Goal: Task Accomplishment & Management: Manage account settings

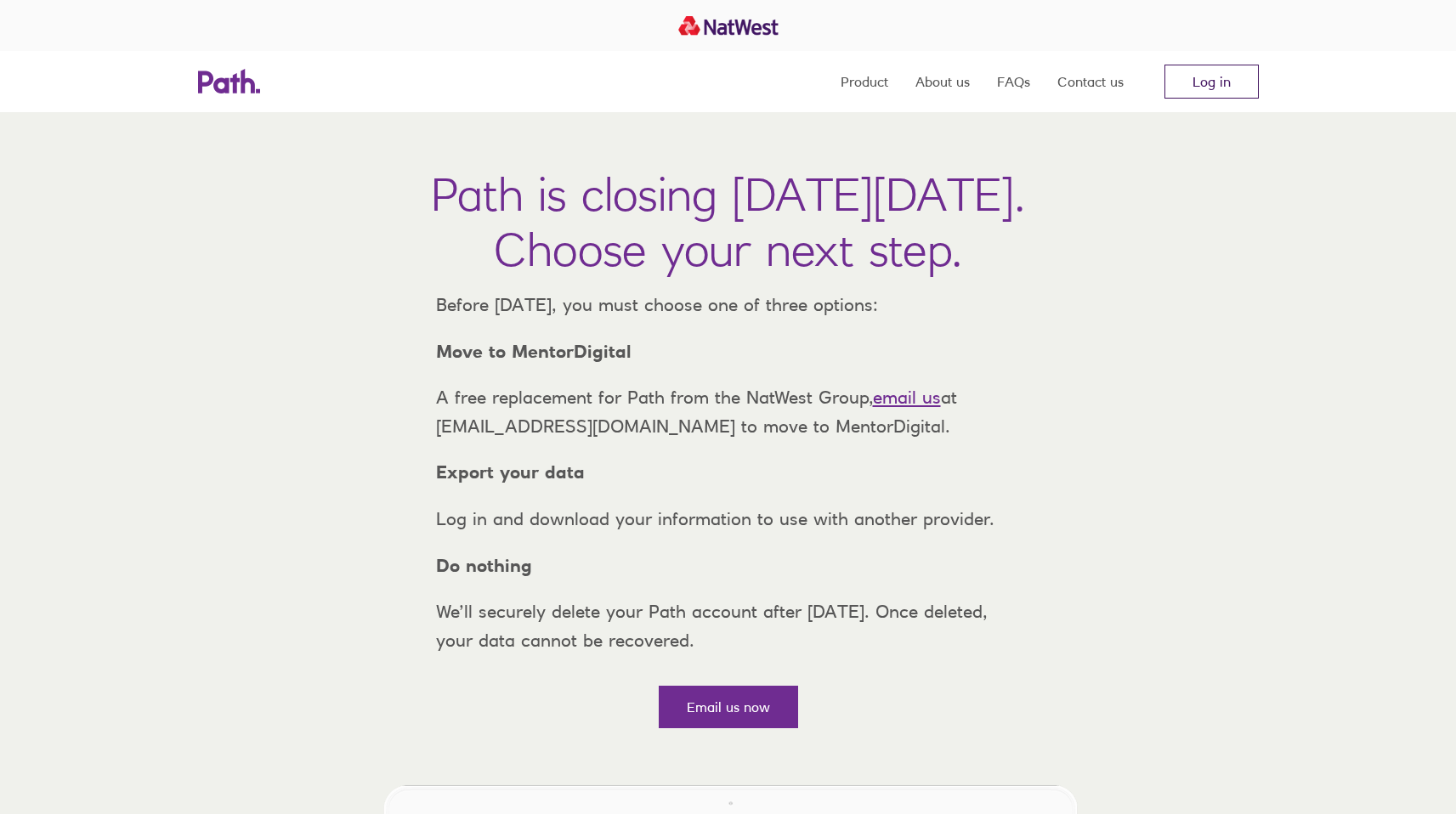
click at [1201, 80] on link "Log in" at bounding box center [1212, 81] width 95 height 34
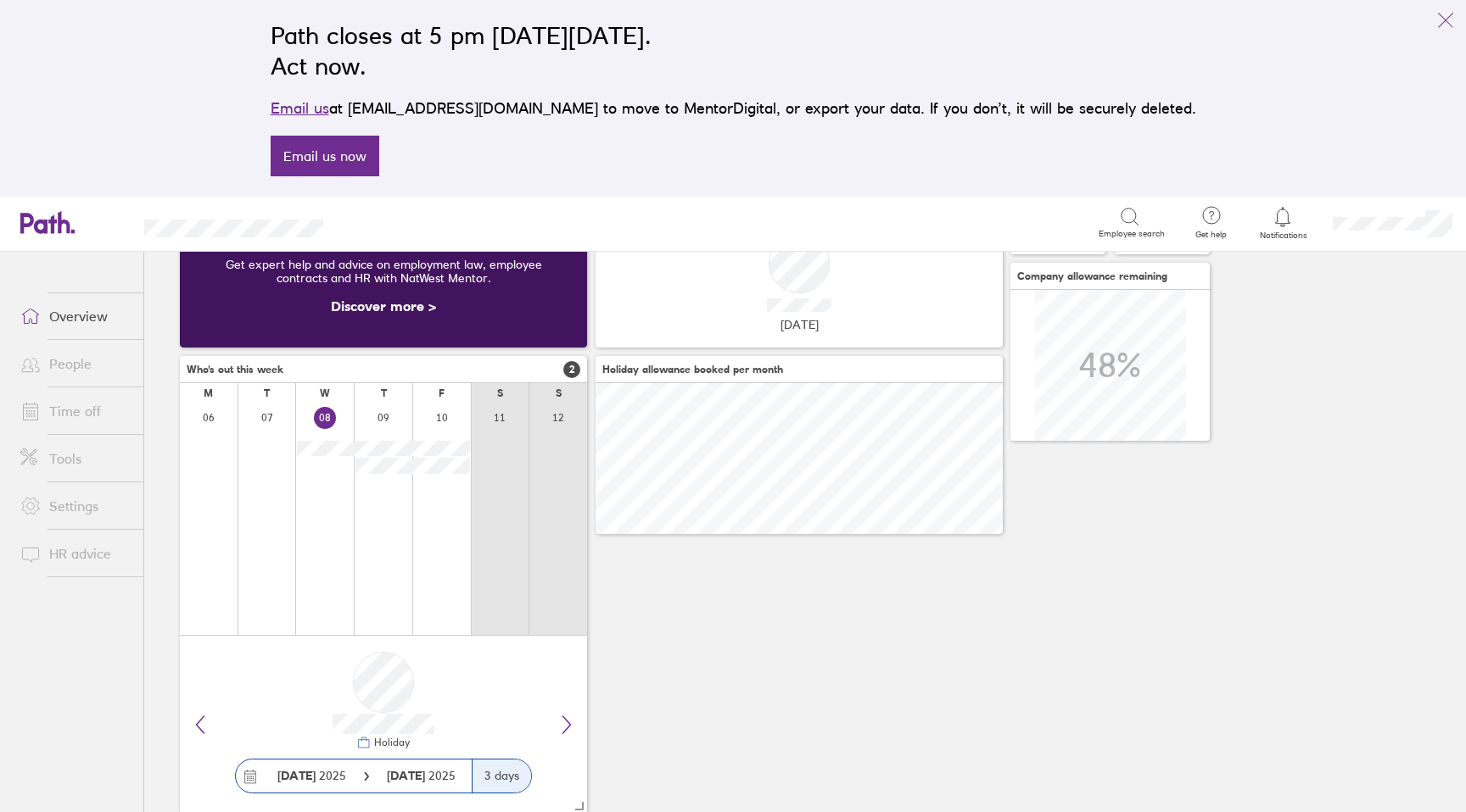
scroll to position [182, 0]
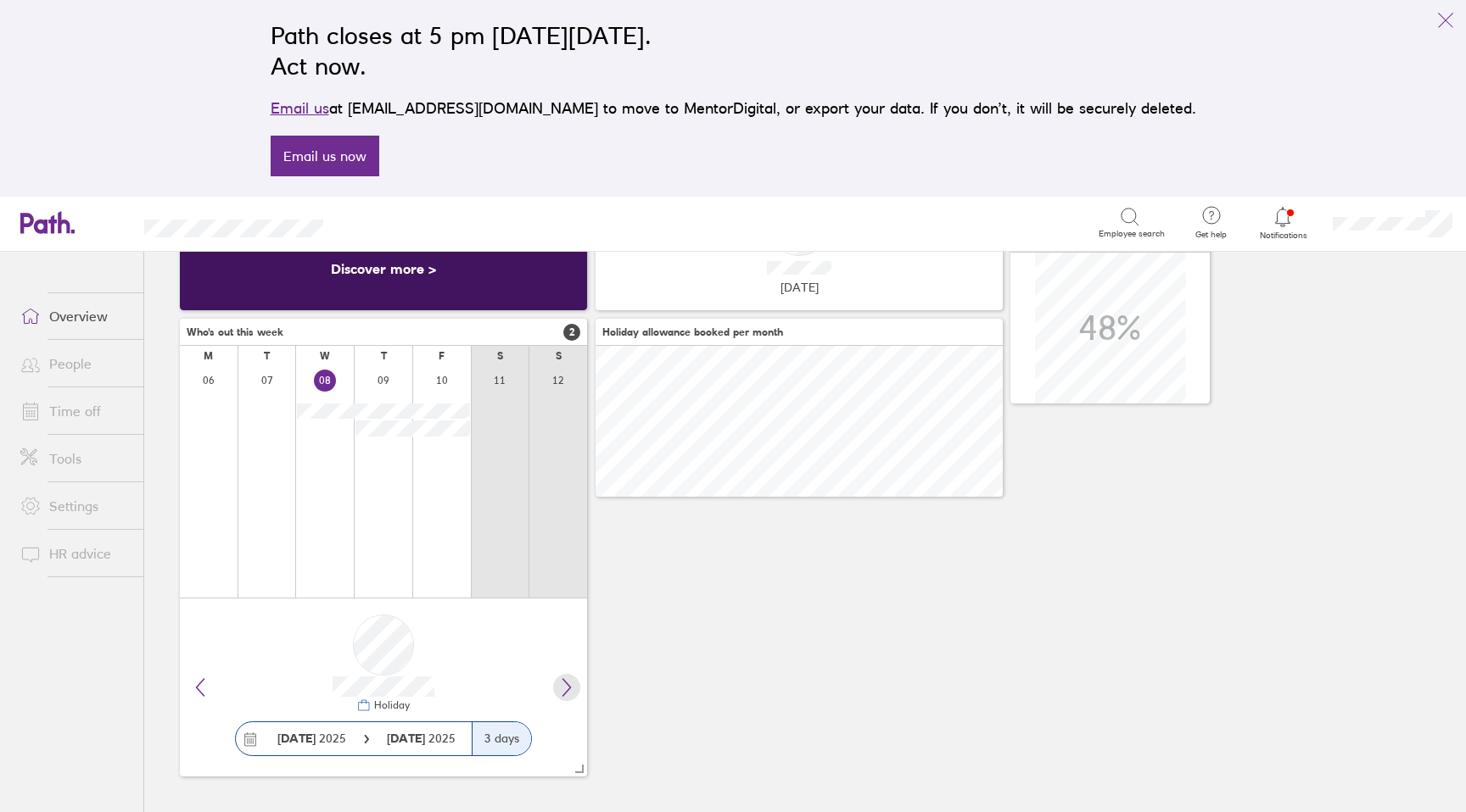
click at [568, 688] on icon at bounding box center [567, 687] width 7 height 17
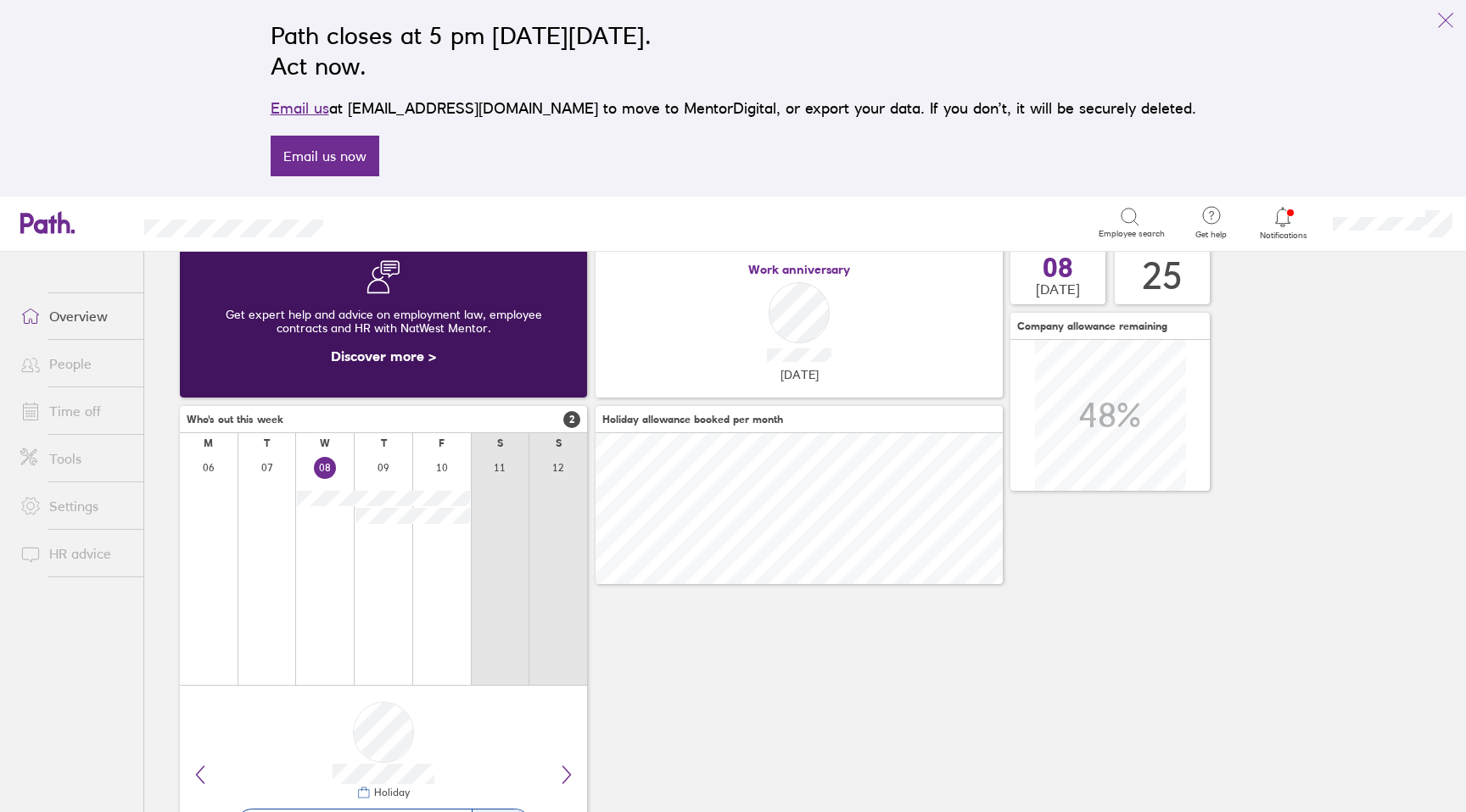
scroll to position [0, 0]
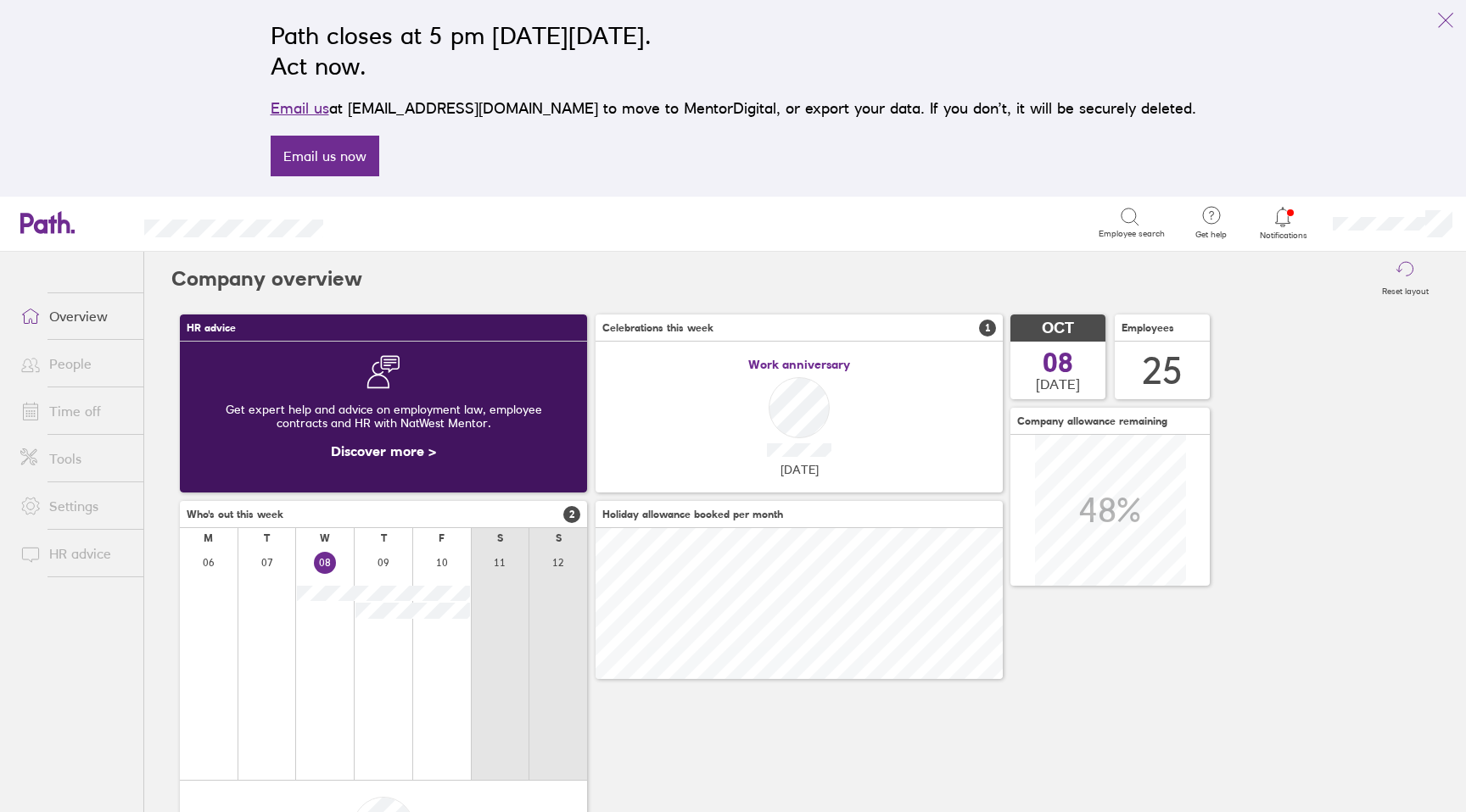
click at [76, 411] on link "Time off" at bounding box center [74, 411] width 137 height 34
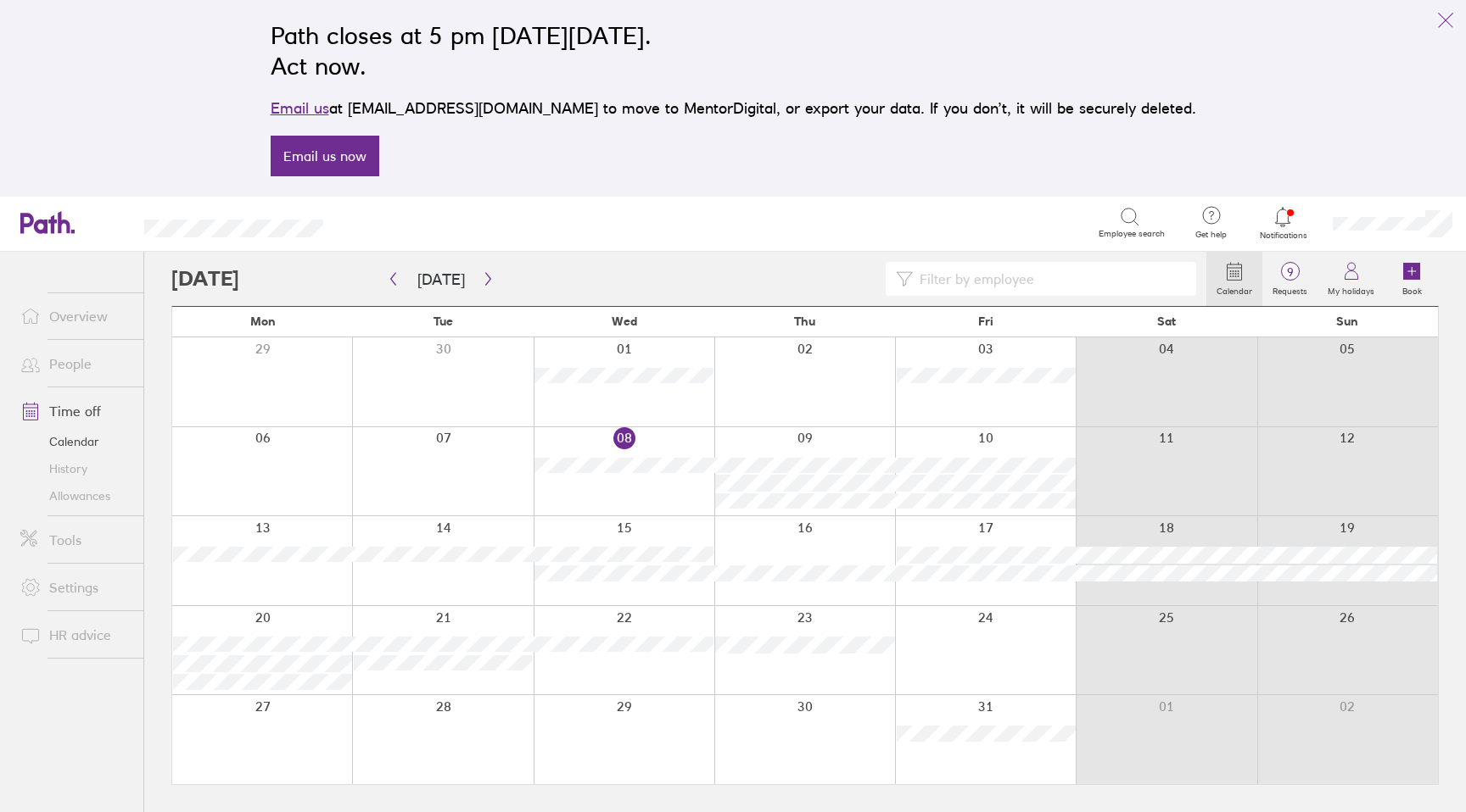
click at [527, 276] on div at bounding box center [689, 279] width 1035 height 34
click at [482, 280] on icon "button" at bounding box center [489, 279] width 13 height 14
click at [513, 278] on div at bounding box center [689, 279] width 1035 height 34
click at [397, 280] on icon "button" at bounding box center [393, 279] width 13 height 14
click at [485, 277] on icon "button" at bounding box center [489, 279] width 13 height 14
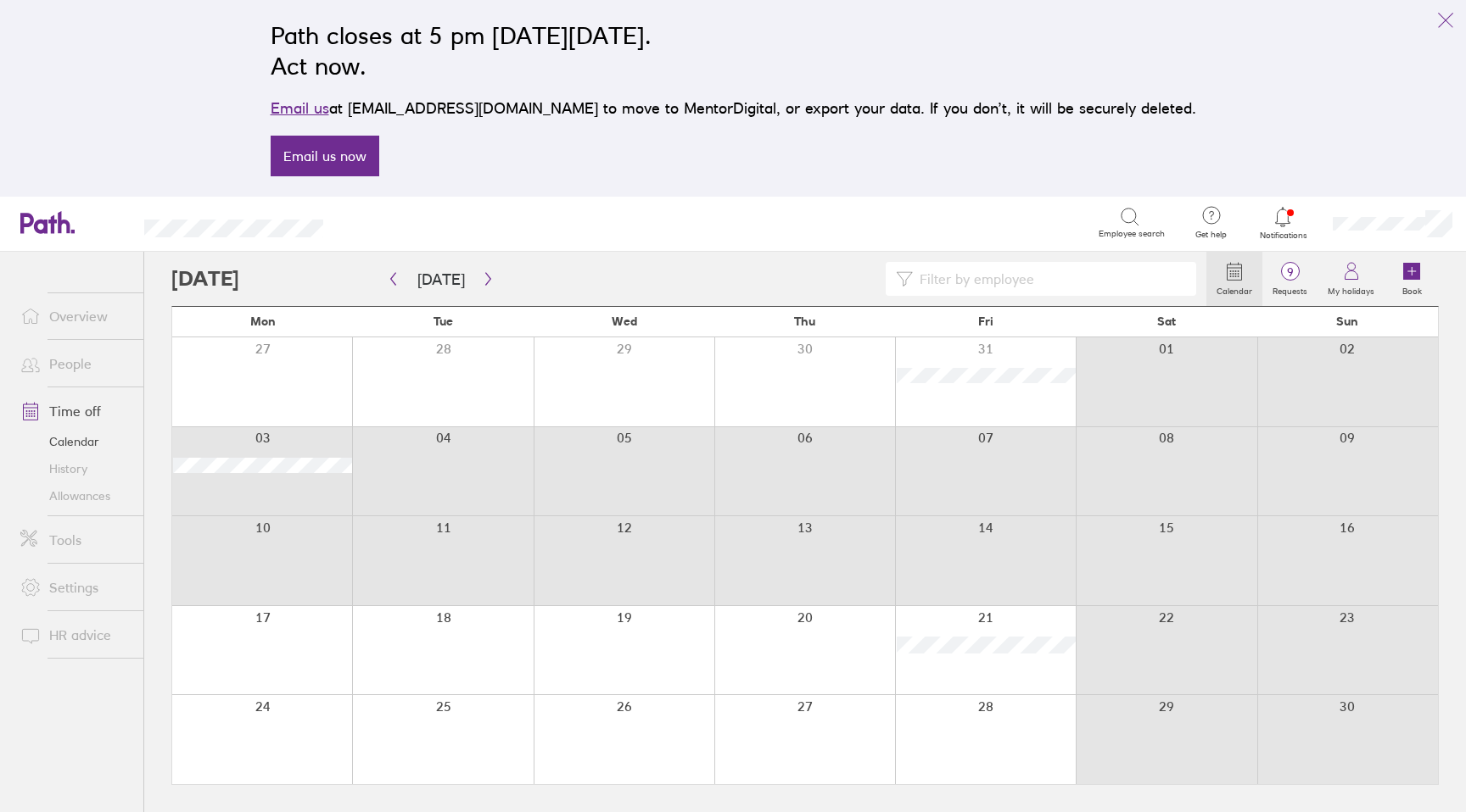
click at [958, 556] on div "Mon Tue Wed Thu Fri Sat Sun 27 28 29 30 31 01 02 03 04 05 06 07 08 09 10 11 12 …" at bounding box center [805, 545] width 1267 height 479
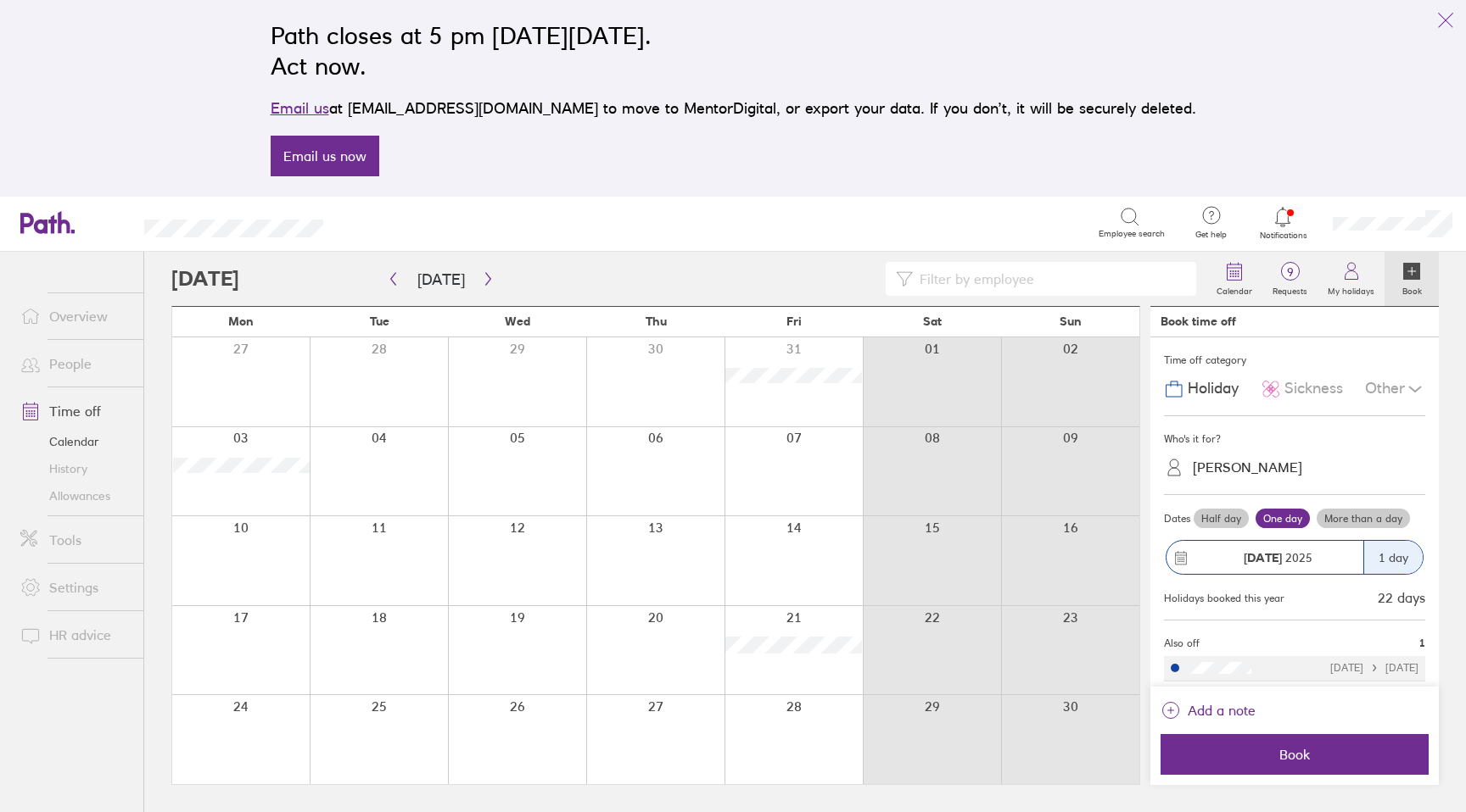
click at [1279, 228] on link "Notifications" at bounding box center [1284, 223] width 55 height 36
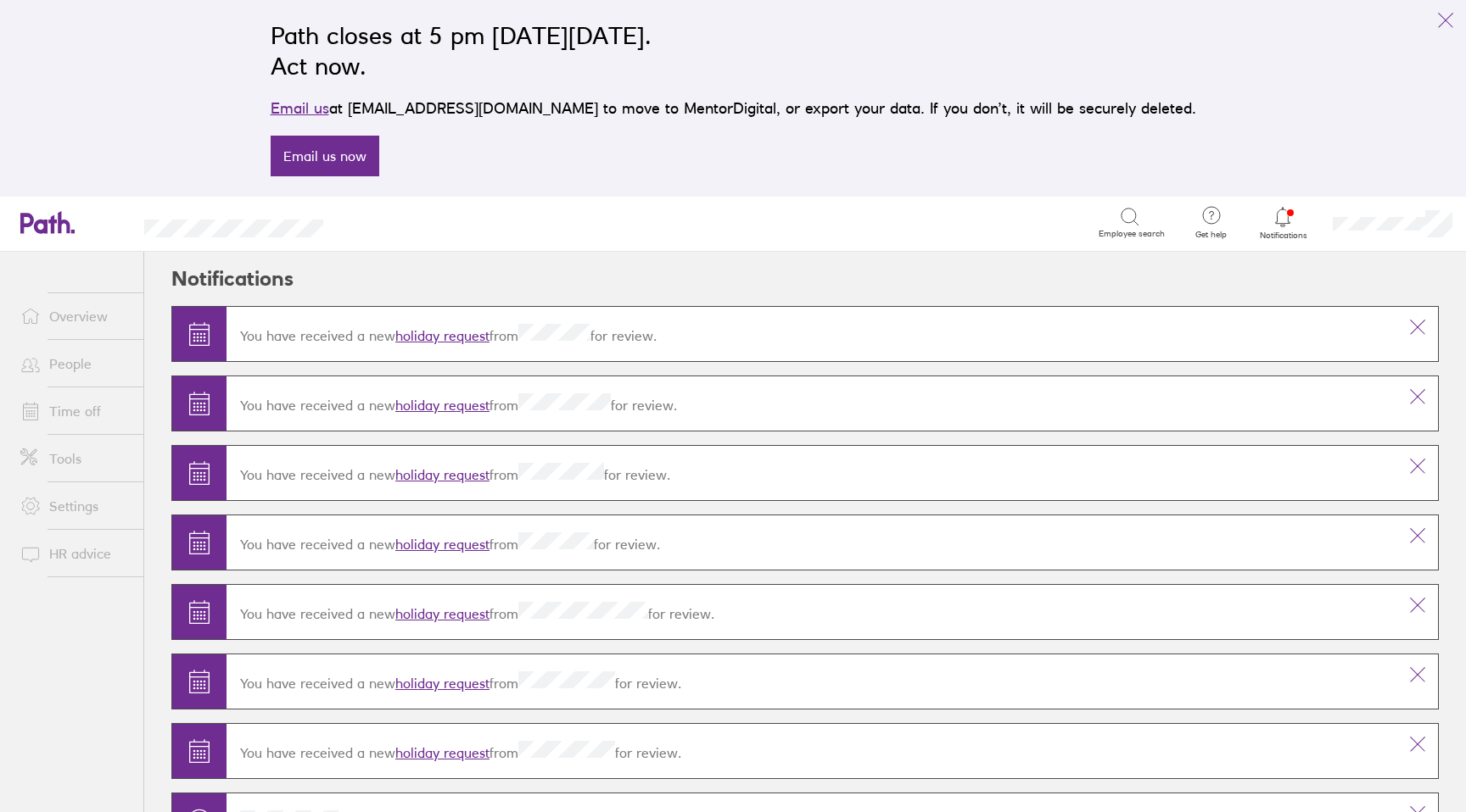
click at [1279, 228] on link "Notifications" at bounding box center [1284, 223] width 55 height 36
click at [72, 476] on li "Tools" at bounding box center [72, 459] width 143 height 48
click at [76, 509] on link "Settings" at bounding box center [74, 506] width 137 height 34
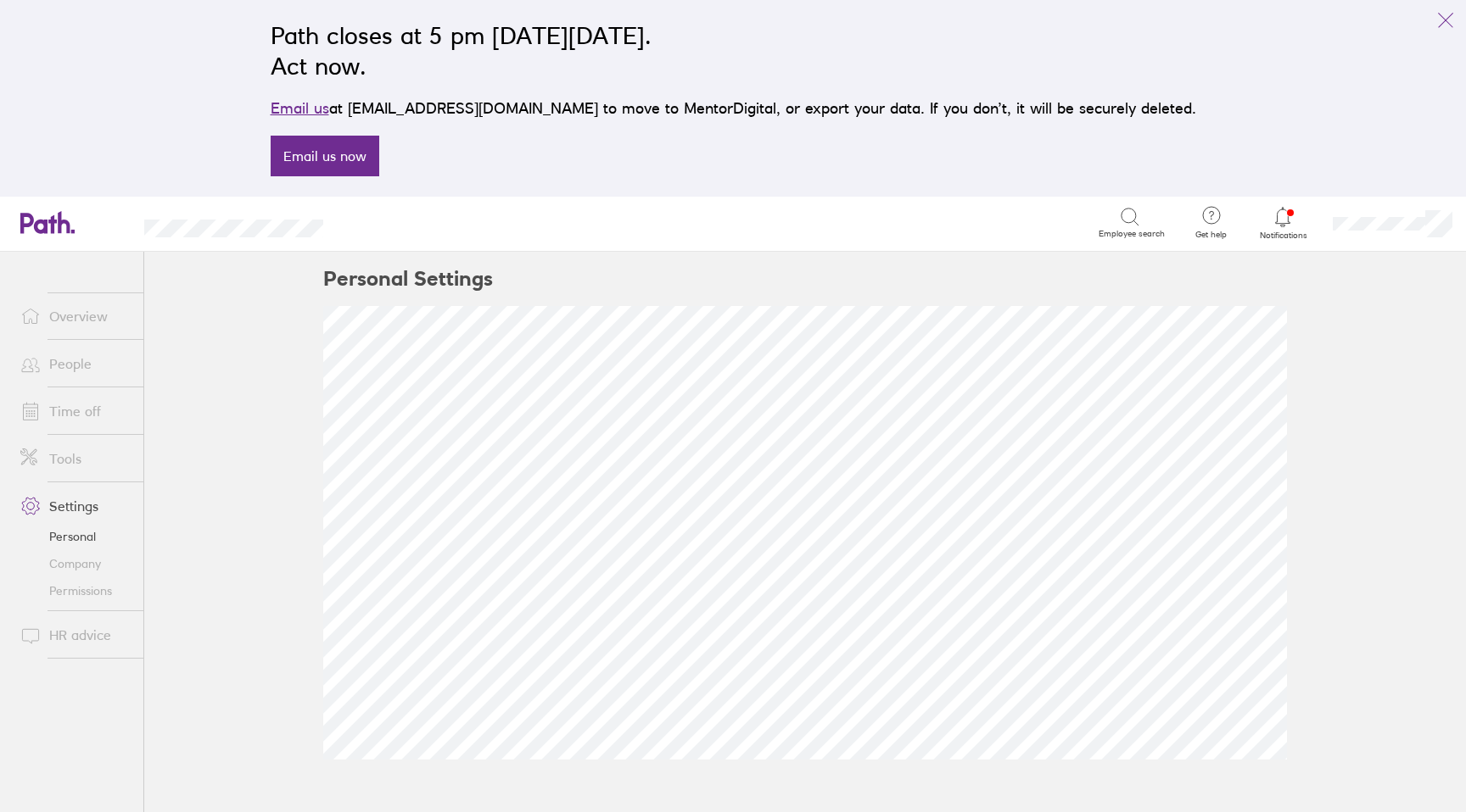
click at [72, 414] on link "Time off" at bounding box center [74, 411] width 137 height 34
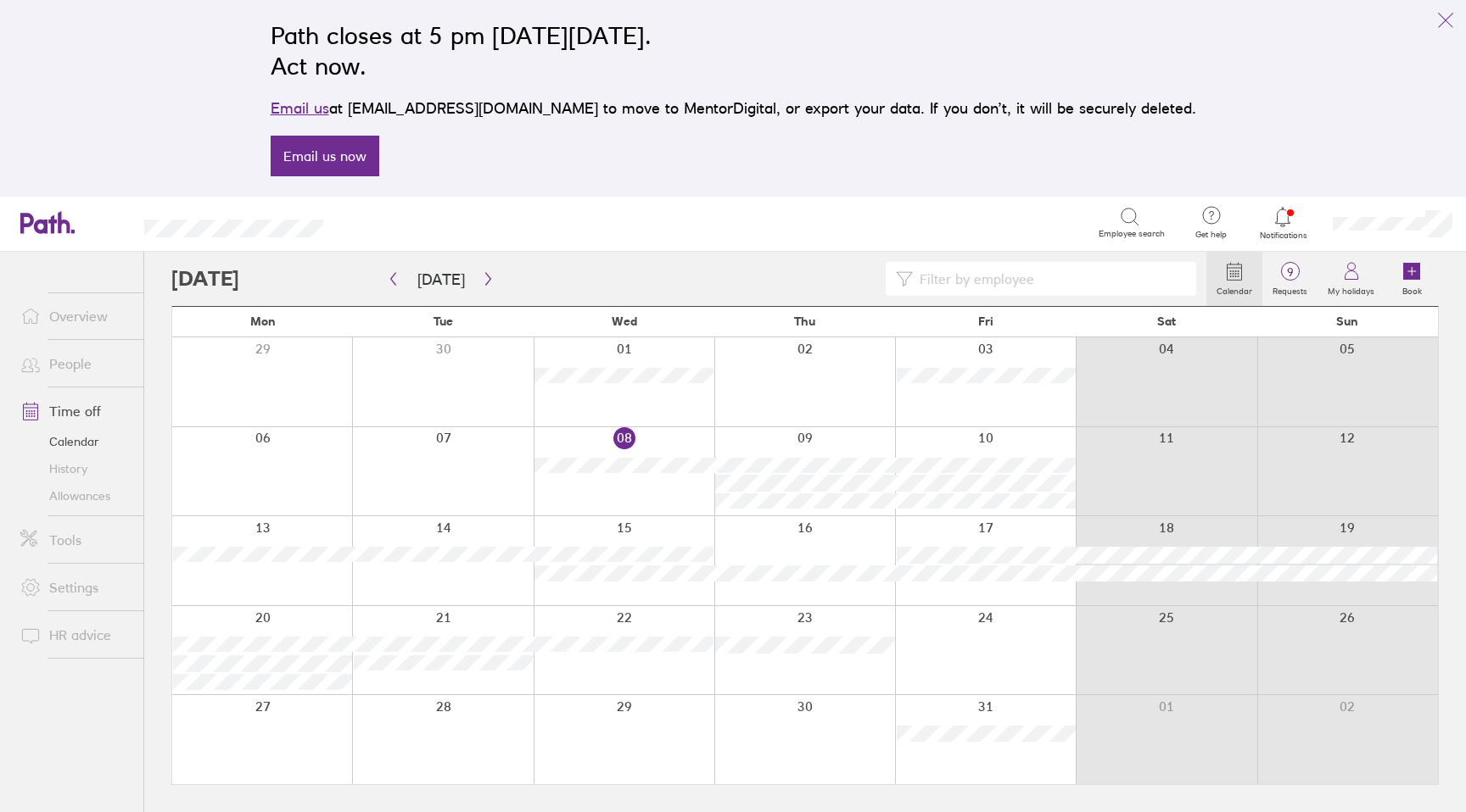
click at [72, 499] on link "Allowances" at bounding box center [74, 497] width 137 height 27
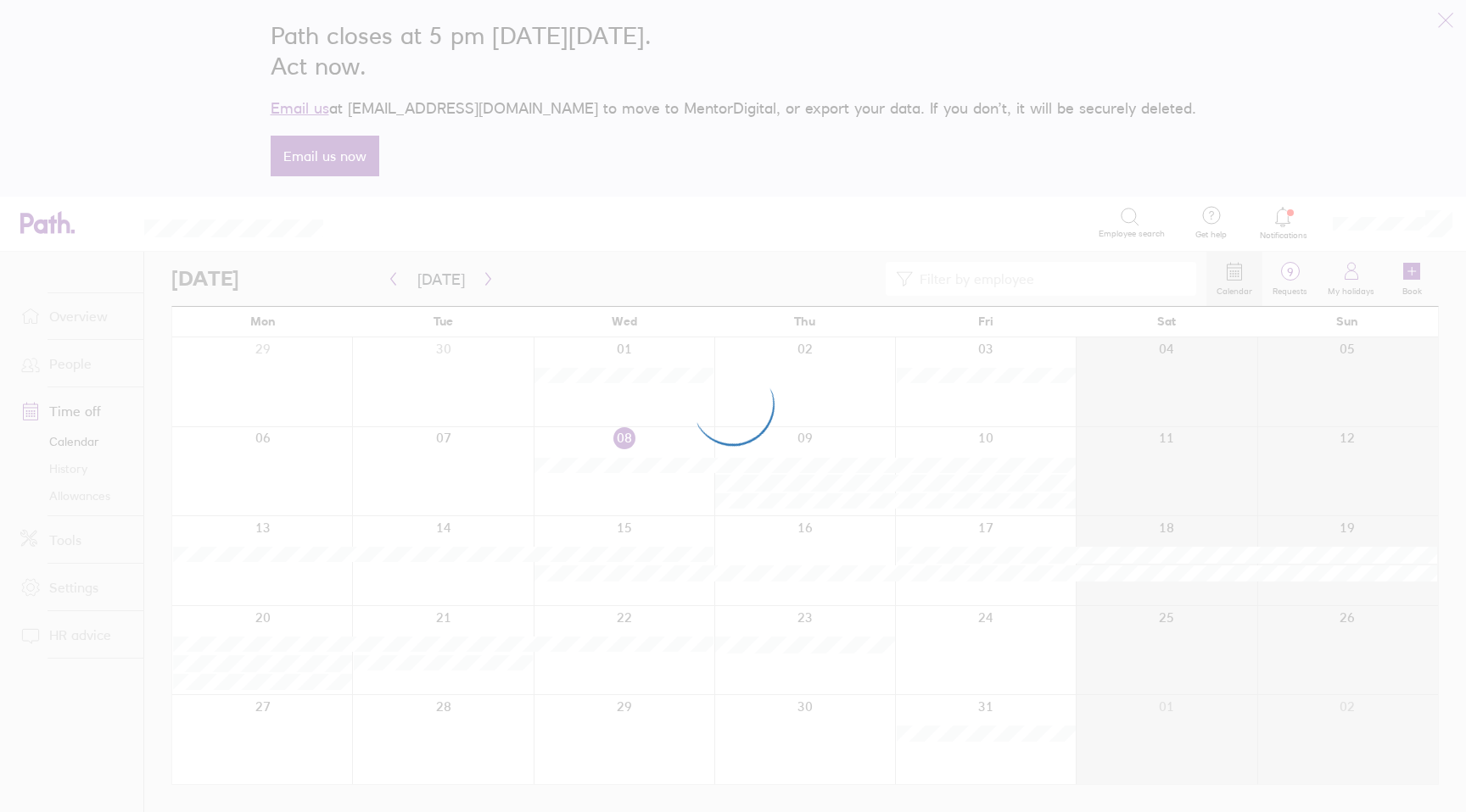
click at [958, 738] on div at bounding box center [733, 406] width 1466 height 812
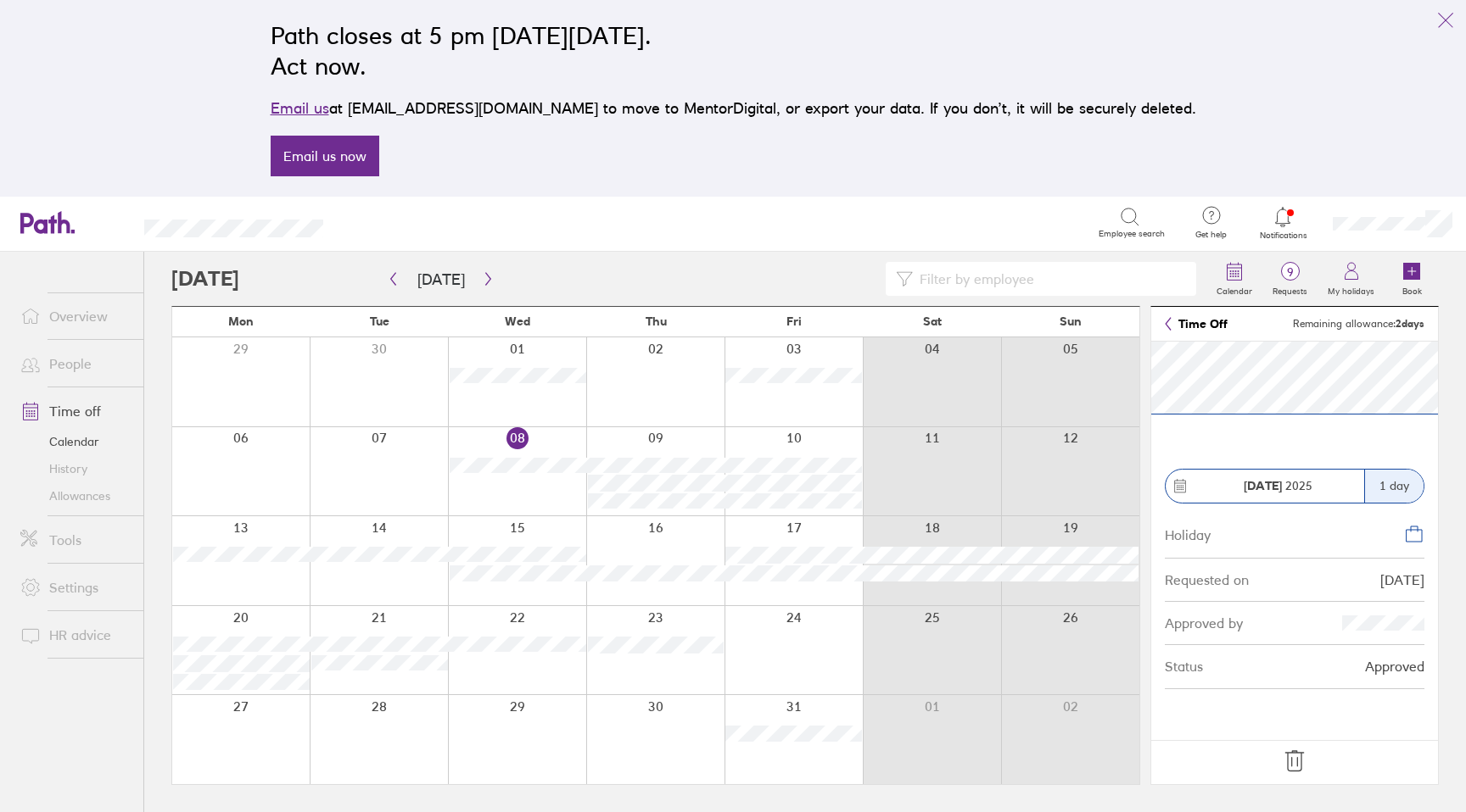
click at [1288, 762] on icon at bounding box center [1294, 762] width 17 height 20
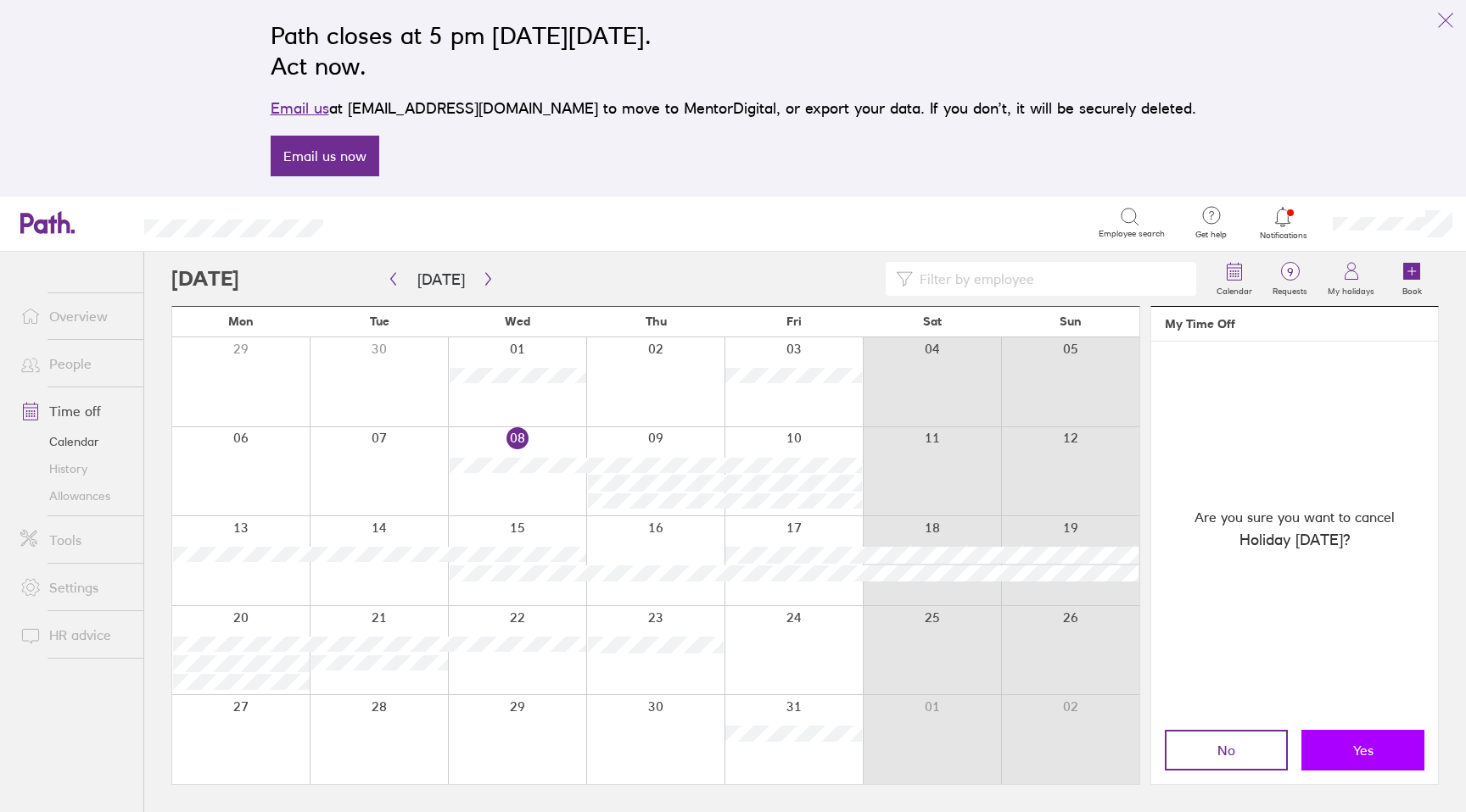
click at [1330, 748] on button "Yes" at bounding box center [1363, 751] width 123 height 40
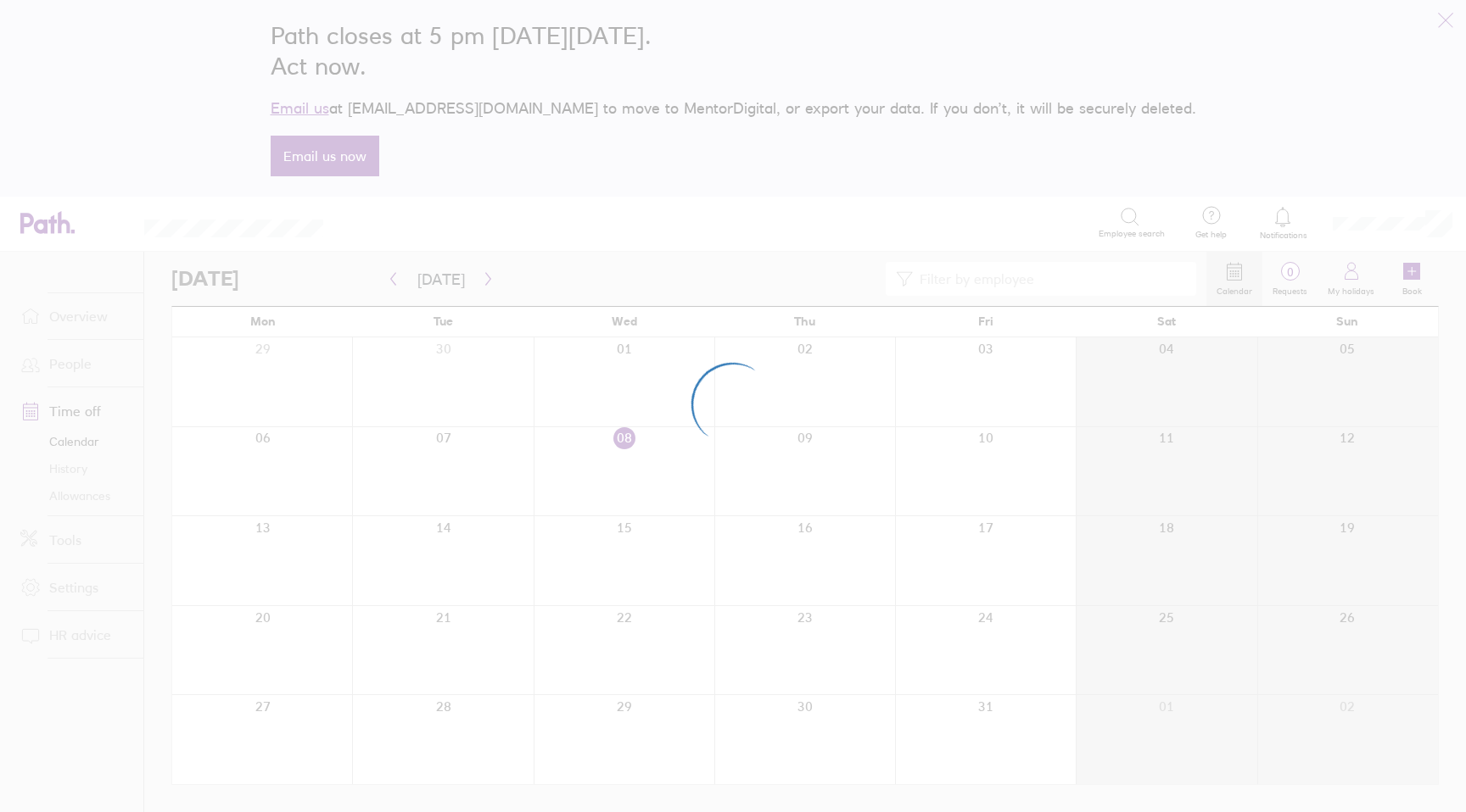
click at [75, 475] on div at bounding box center [733, 406] width 1466 height 812
click at [75, 501] on div at bounding box center [733, 406] width 1466 height 812
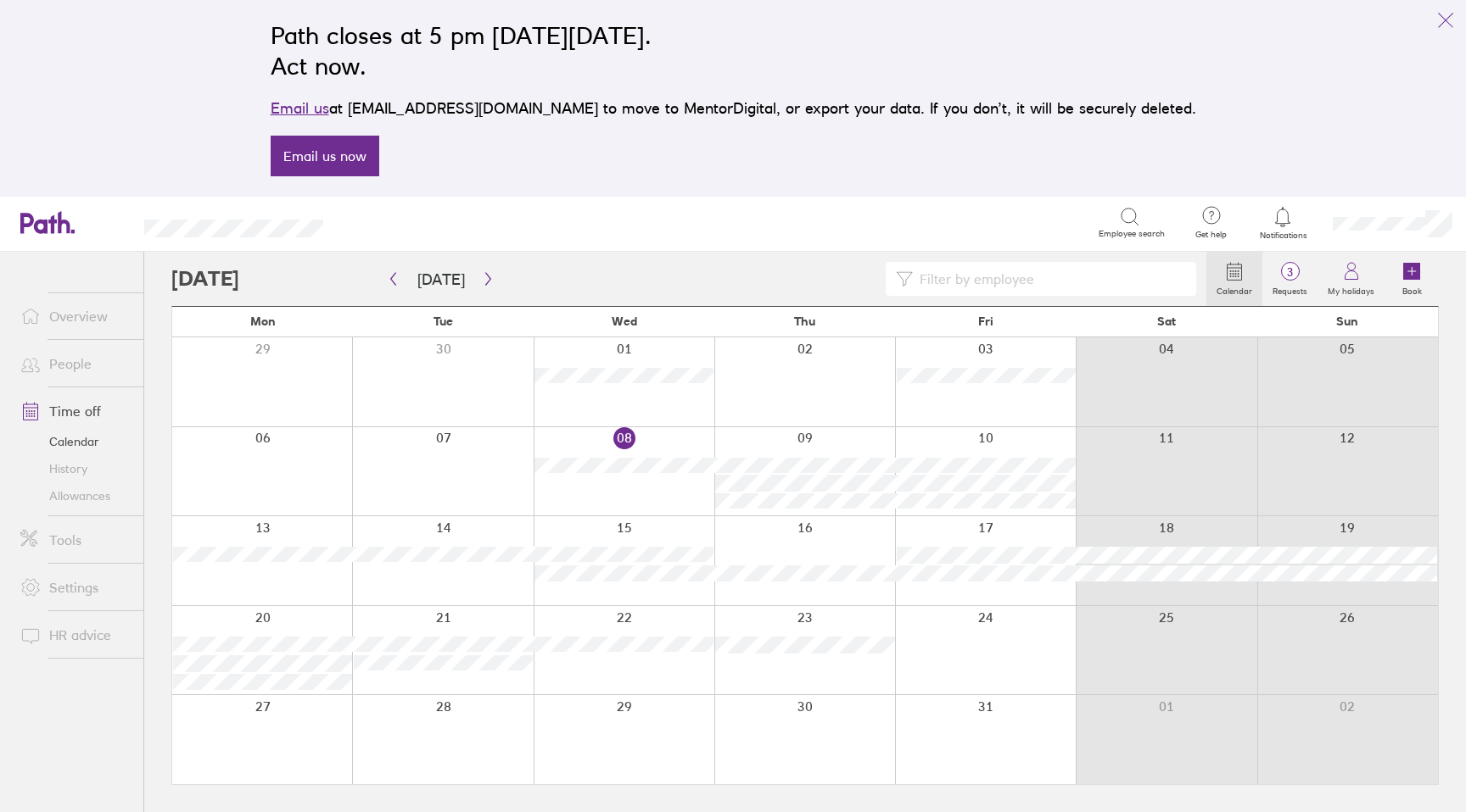
click at [78, 495] on link "Allowances" at bounding box center [74, 497] width 137 height 27
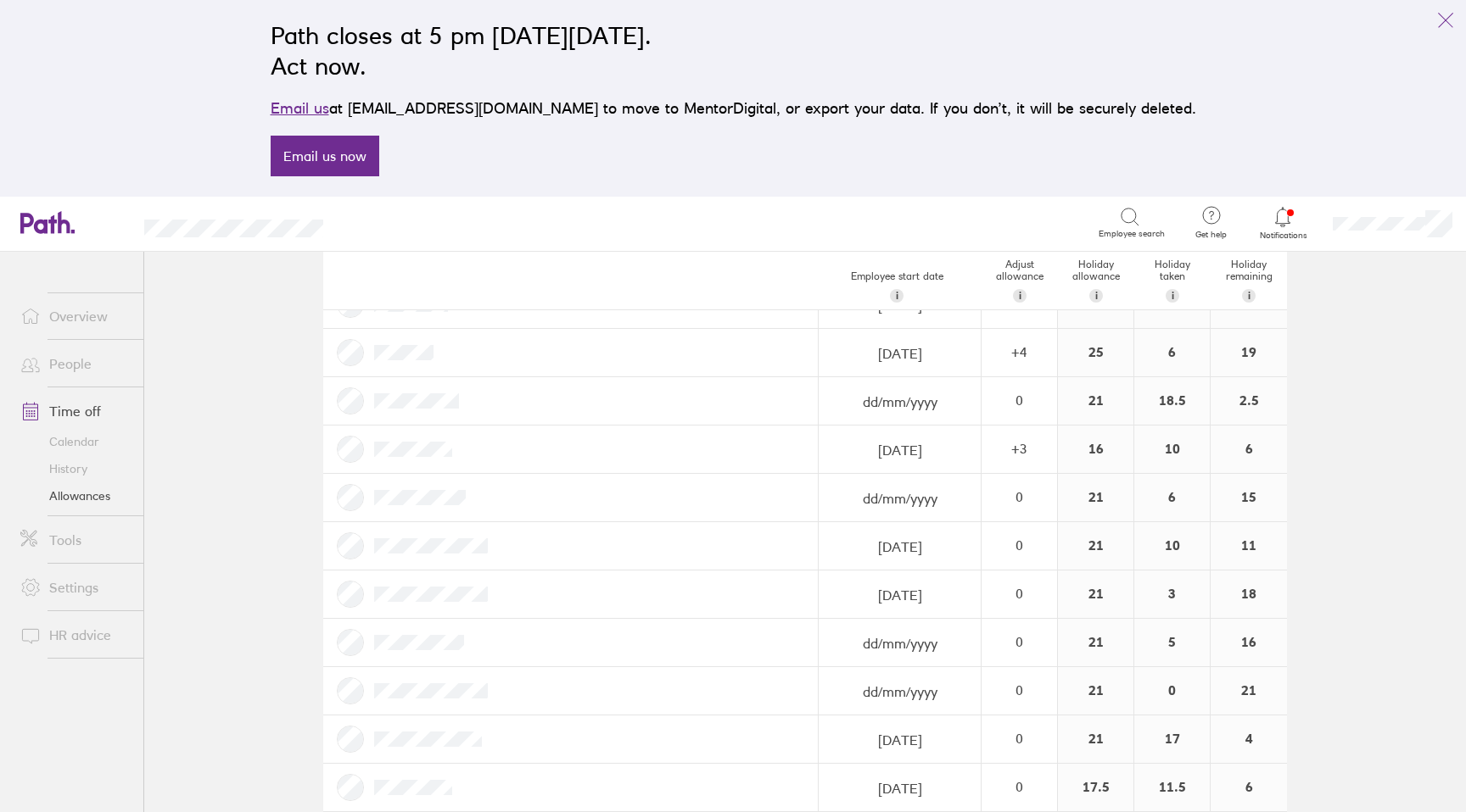
scroll to position [823, 0]
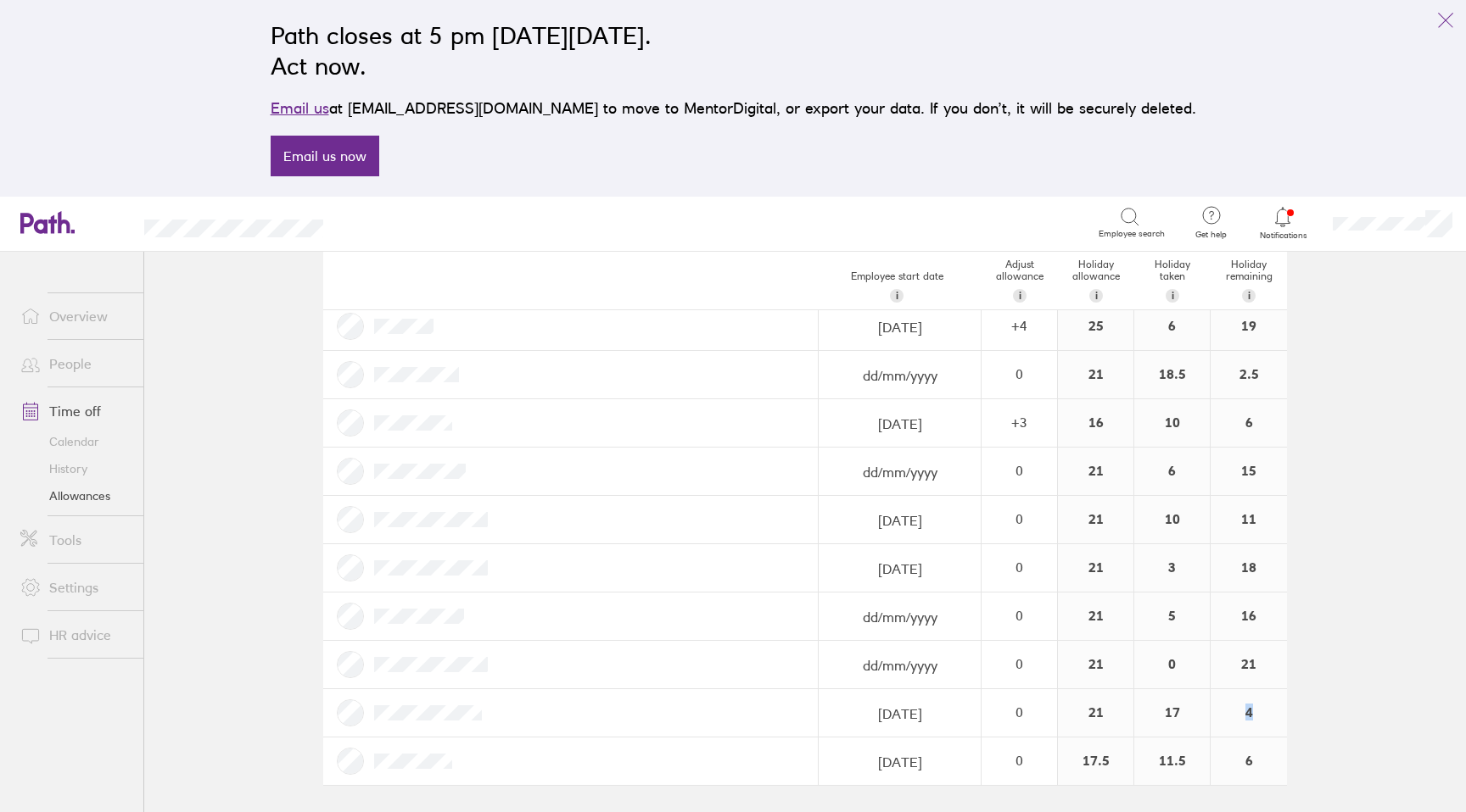
drag, startPoint x: 1253, startPoint y: 710, endPoint x: 1232, endPoint y: 710, distance: 21.0
click at [1232, 710] on div "4" at bounding box center [1248, 713] width 76 height 48
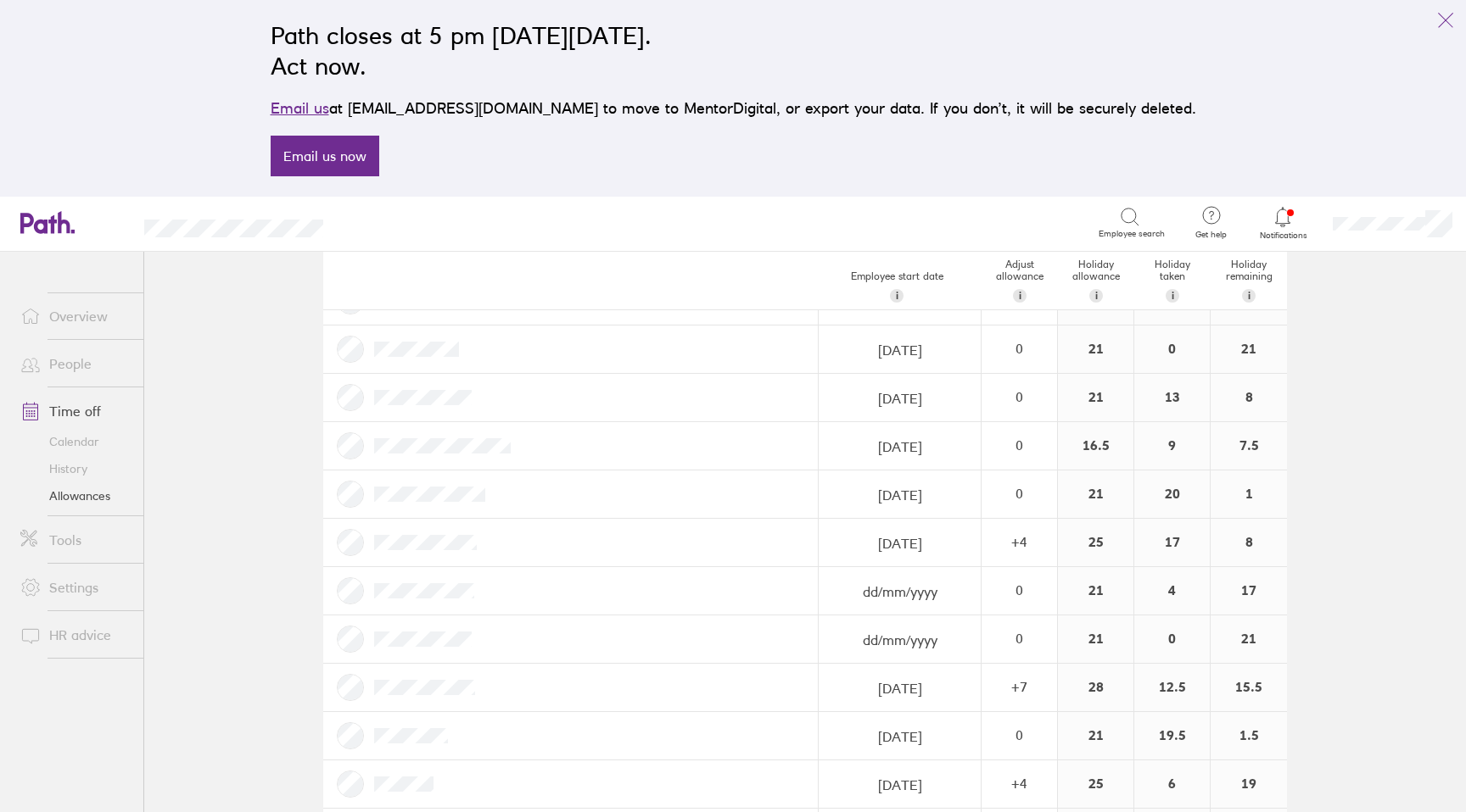
scroll to position [353, 0]
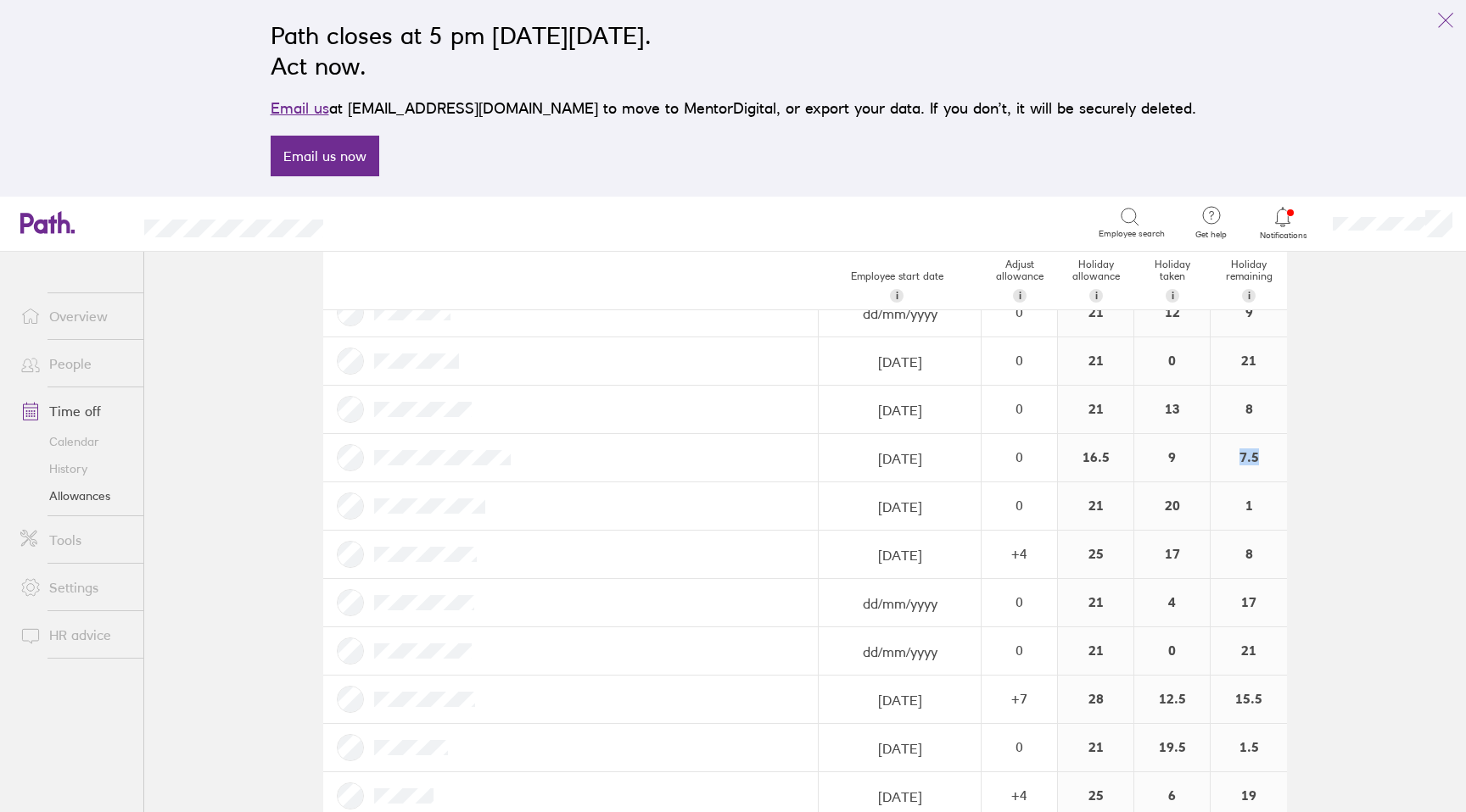
drag, startPoint x: 1252, startPoint y: 460, endPoint x: 1231, endPoint y: 460, distance: 21.0
click at [1231, 460] on div "7.5" at bounding box center [1248, 458] width 76 height 48
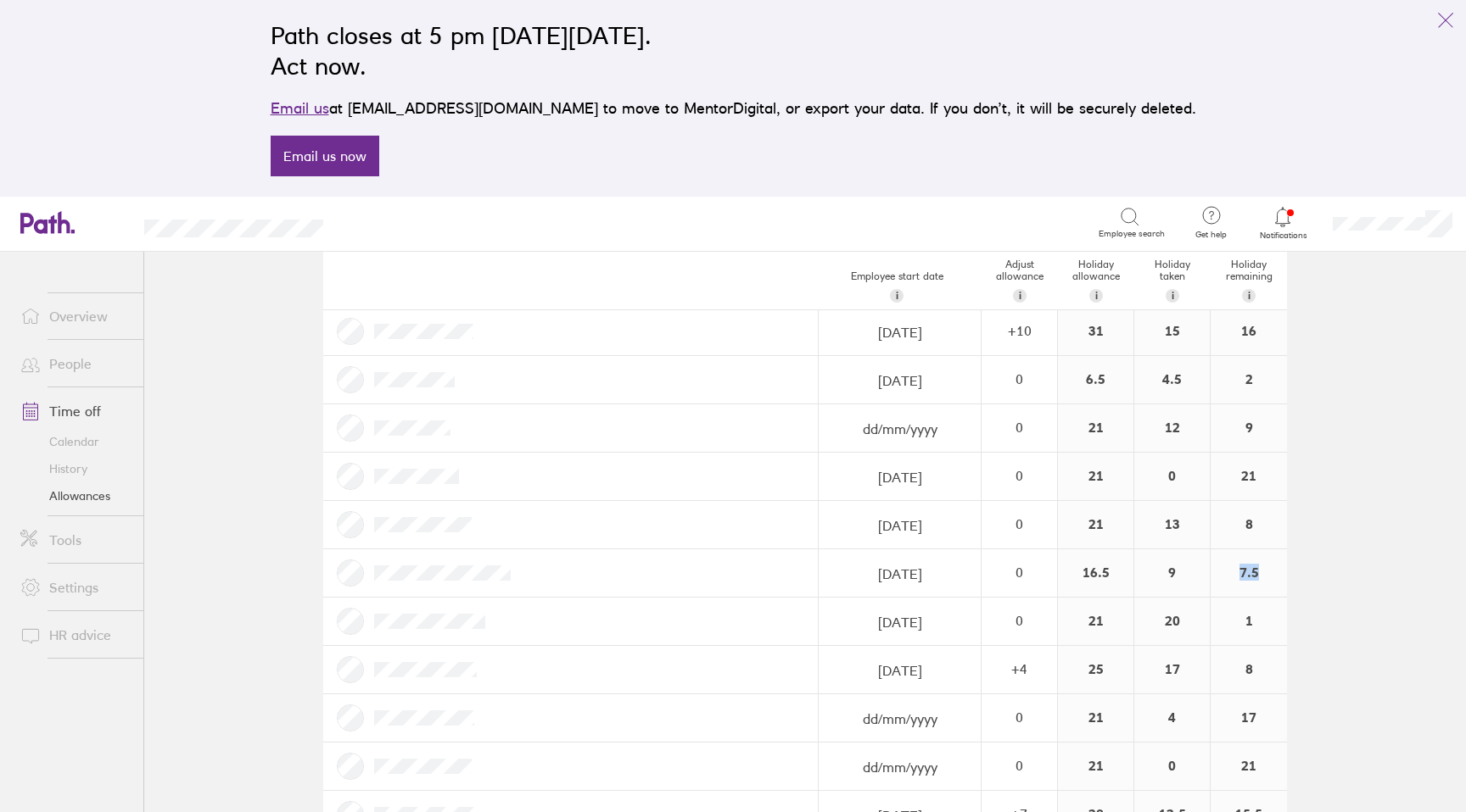
scroll to position [243, 0]
click at [1086, 615] on div "21" at bounding box center [1096, 617] width 75 height 48
click at [1083, 562] on div "16.5" at bounding box center [1096, 568] width 75 height 48
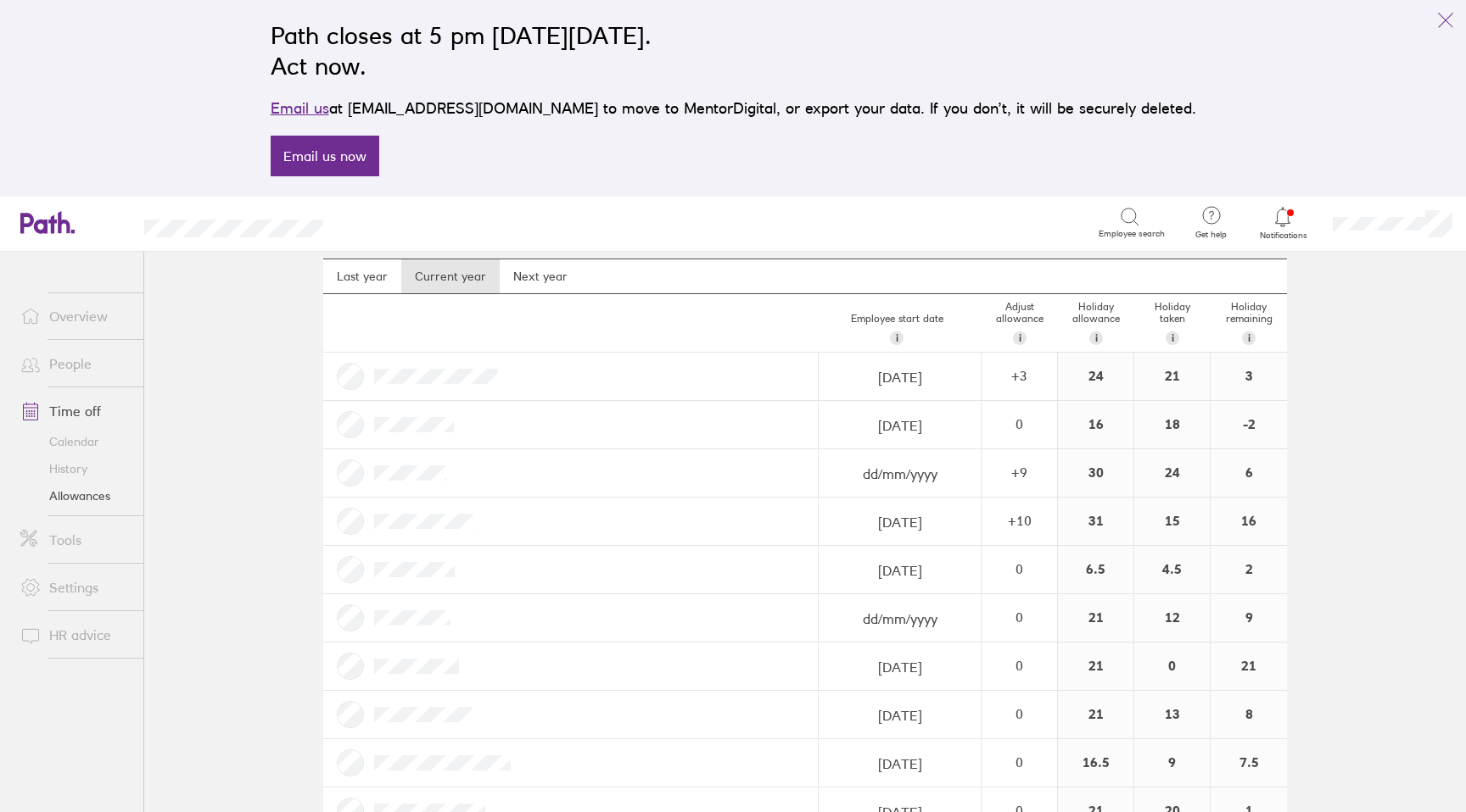
scroll to position [44, 0]
click at [1017, 473] on div "+ 9" at bounding box center [1020, 476] width 74 height 16
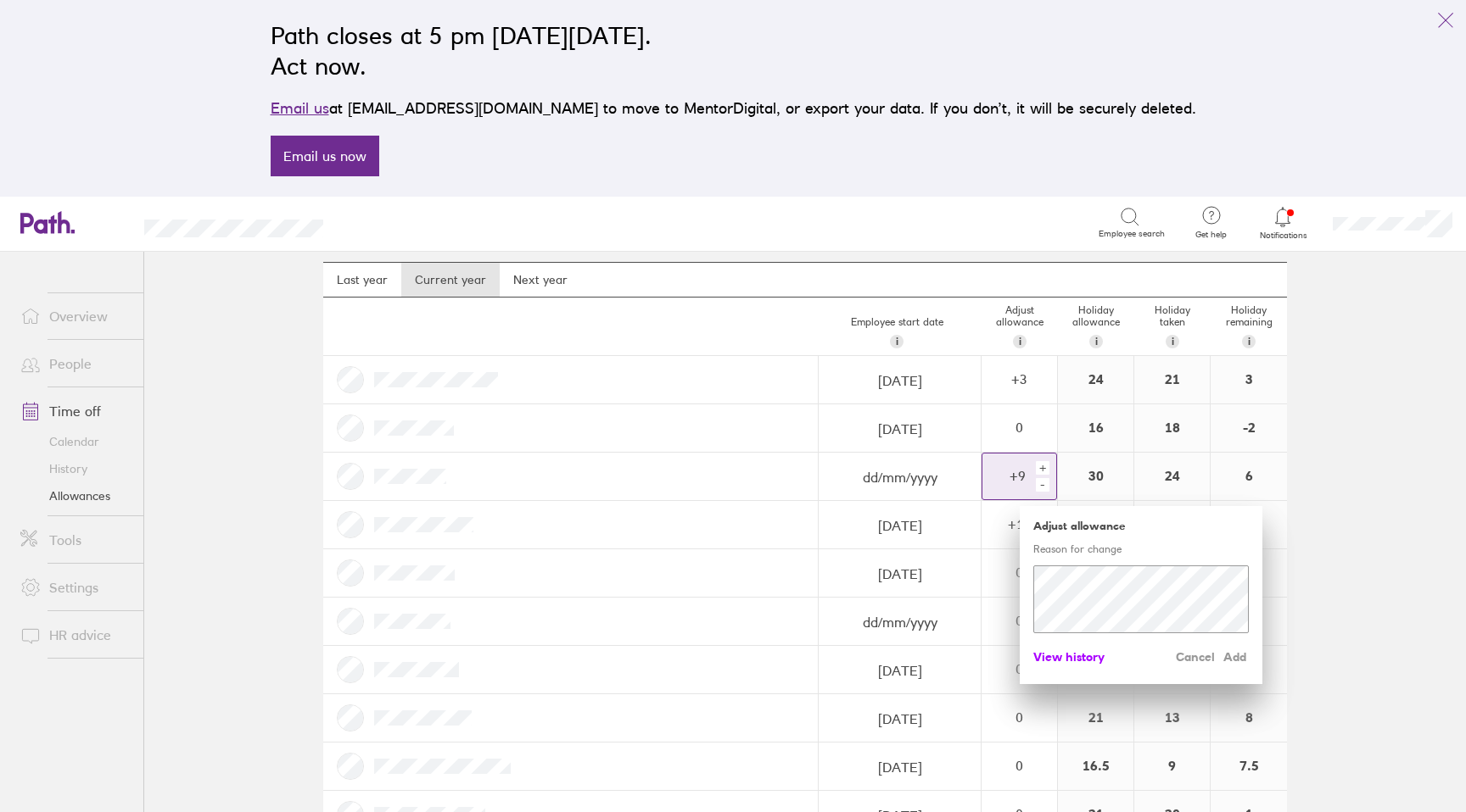
click at [1057, 654] on span "View history" at bounding box center [1069, 657] width 72 height 27
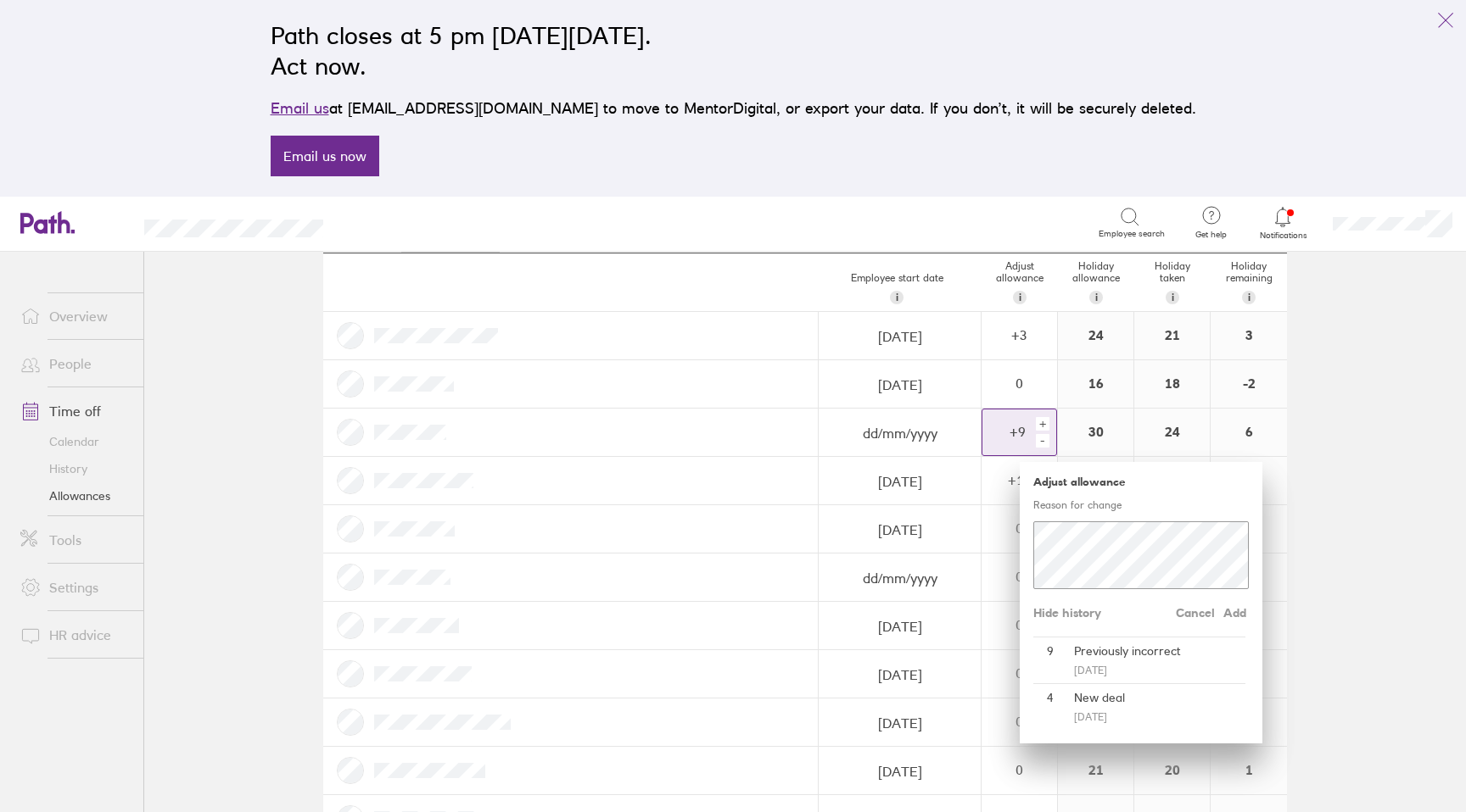
scroll to position [90, 0]
click at [1103, 693] on div "New deal" at bounding box center [1156, 697] width 178 height 27
click at [1371, 509] on main "Holiday allowances 1 Jan 2025 - 31 Dec 2025 Last year Current year Next year Em…" at bounding box center [805, 532] width 1322 height 561
click at [1343, 474] on main "Holiday allowances 1 Jan 2025 - 31 Dec 2025 Last year Current year Next year Em…" at bounding box center [805, 532] width 1322 height 561
click at [1185, 614] on span "Cancel" at bounding box center [1196, 611] width 39 height 27
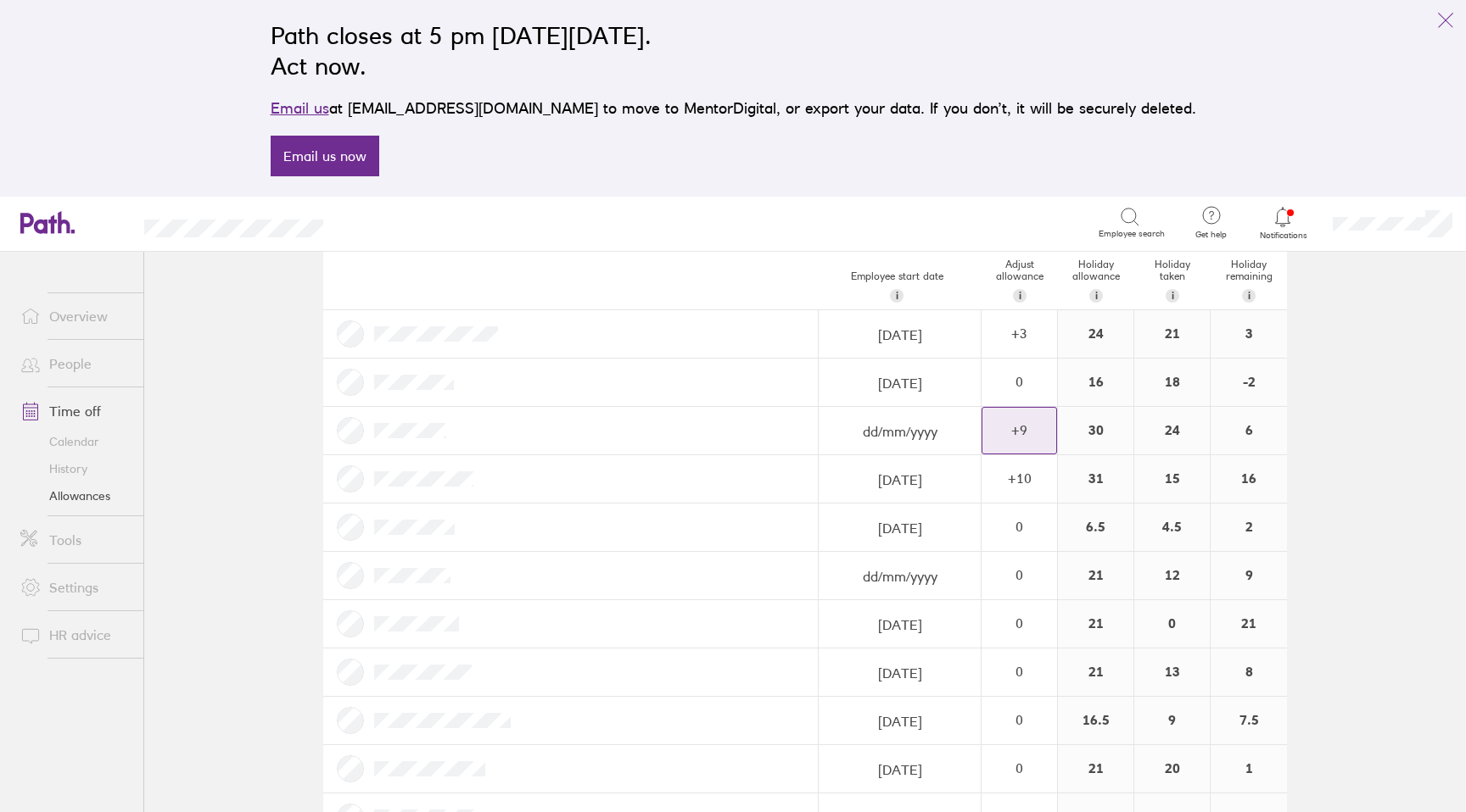
click at [1372, 468] on main "Holiday allowances 1 Jan 2025 - 31 Dec 2025 Last year Current year Next year Em…" at bounding box center [805, 532] width 1322 height 561
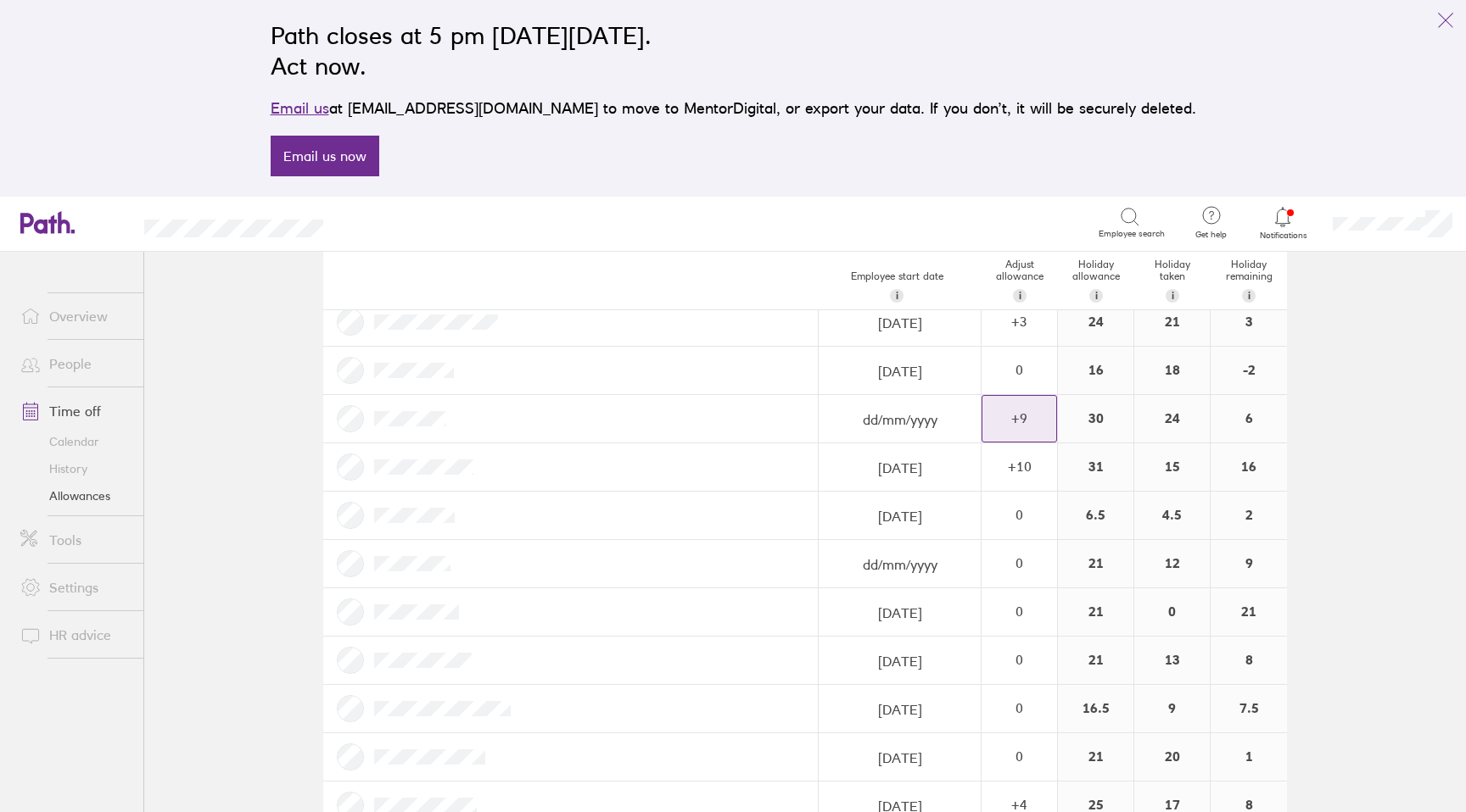
scroll to position [0, 0]
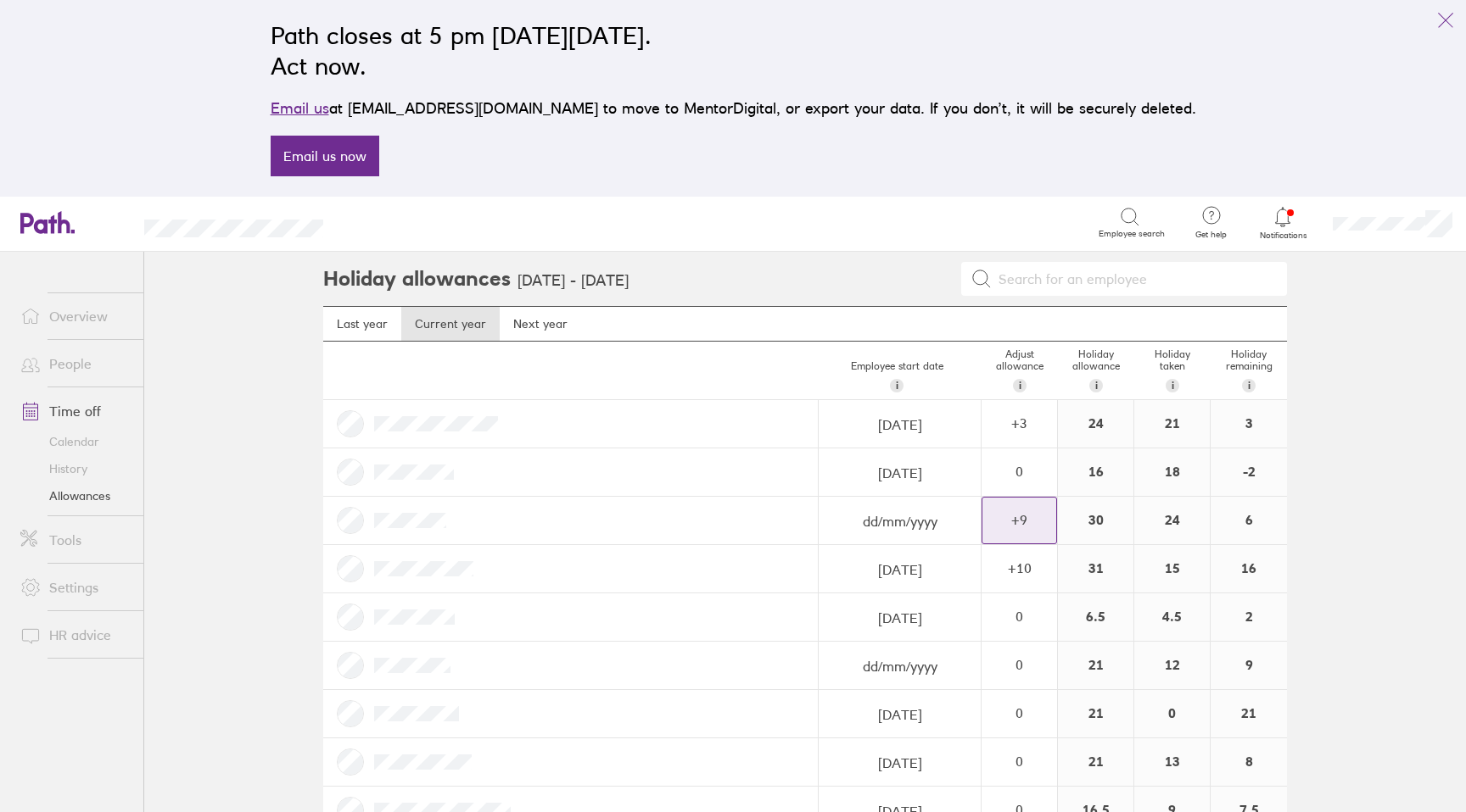
click at [1277, 214] on icon at bounding box center [1284, 216] width 15 height 19
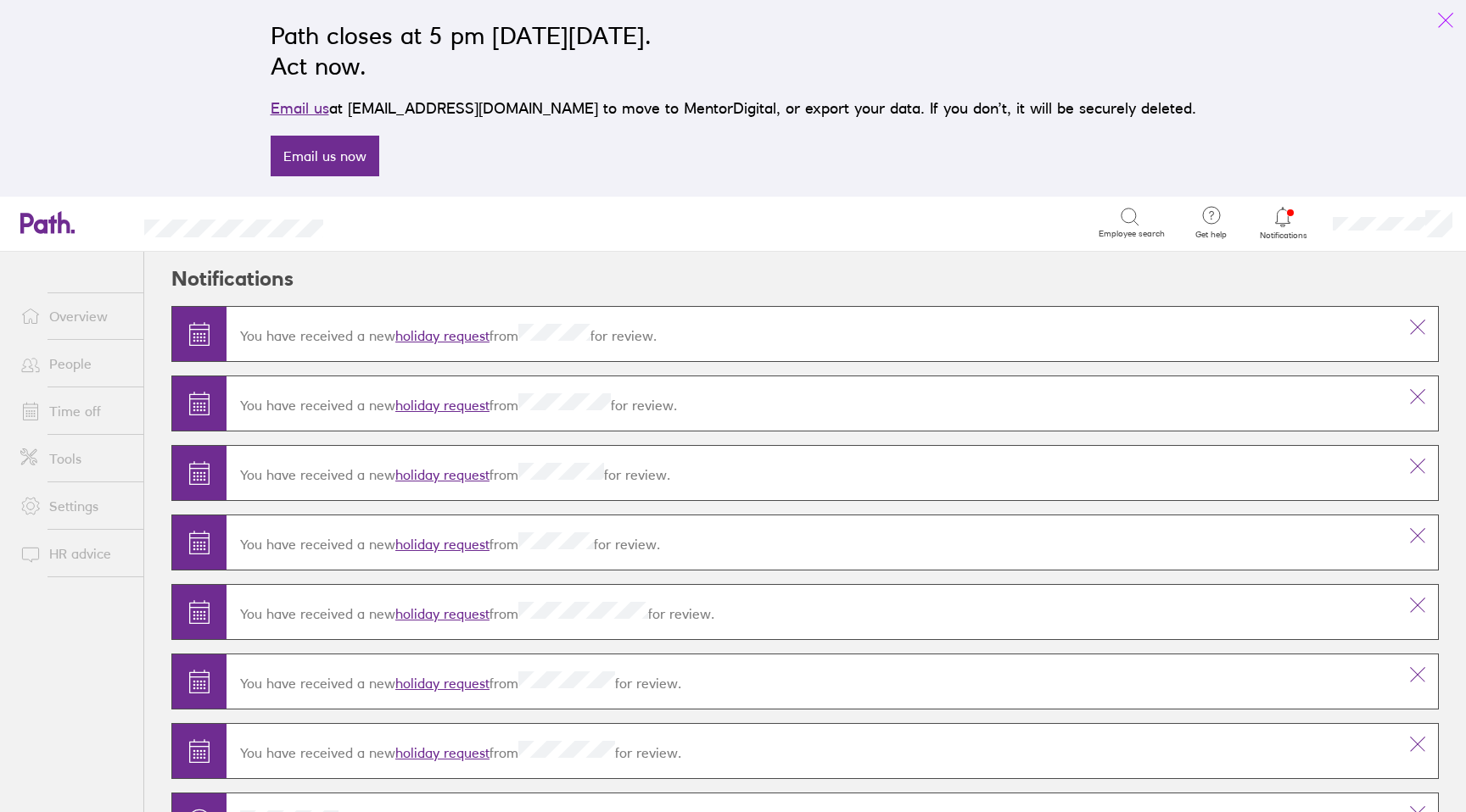
click at [1444, 14] on icon "link" at bounding box center [1446, 20] width 20 height 20
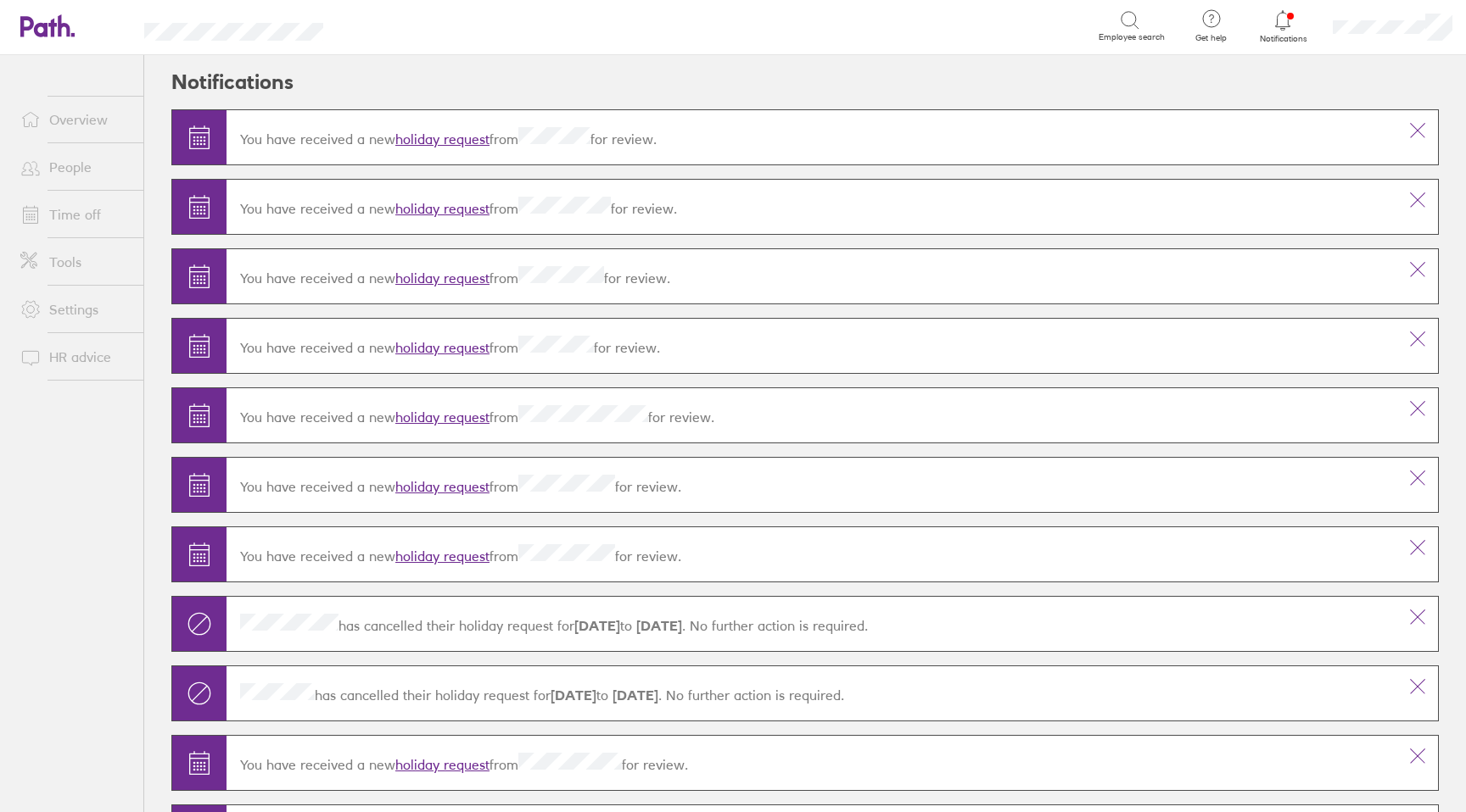
click at [50, 33] on icon at bounding box center [47, 26] width 54 height 23
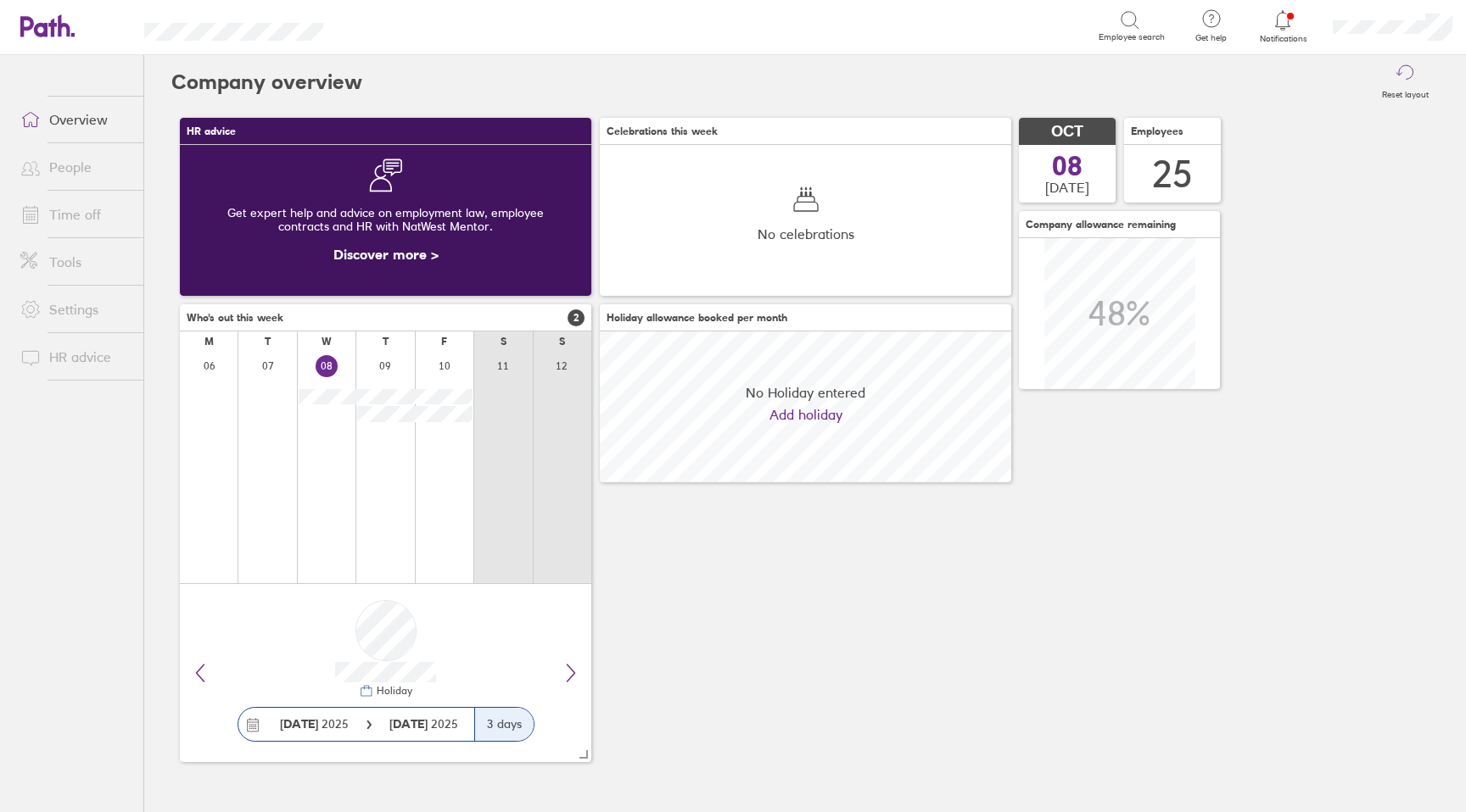
scroll to position [151, 412]
click at [53, 488] on ul "Overview People Time off Tools Settings HR advice" at bounding box center [72, 405] width 143 height 701
click at [766, 164] on span "Work anniversary" at bounding box center [806, 168] width 102 height 14
click at [1004, 137] on h3 "Celebrations this week 1" at bounding box center [805, 132] width 412 height 27
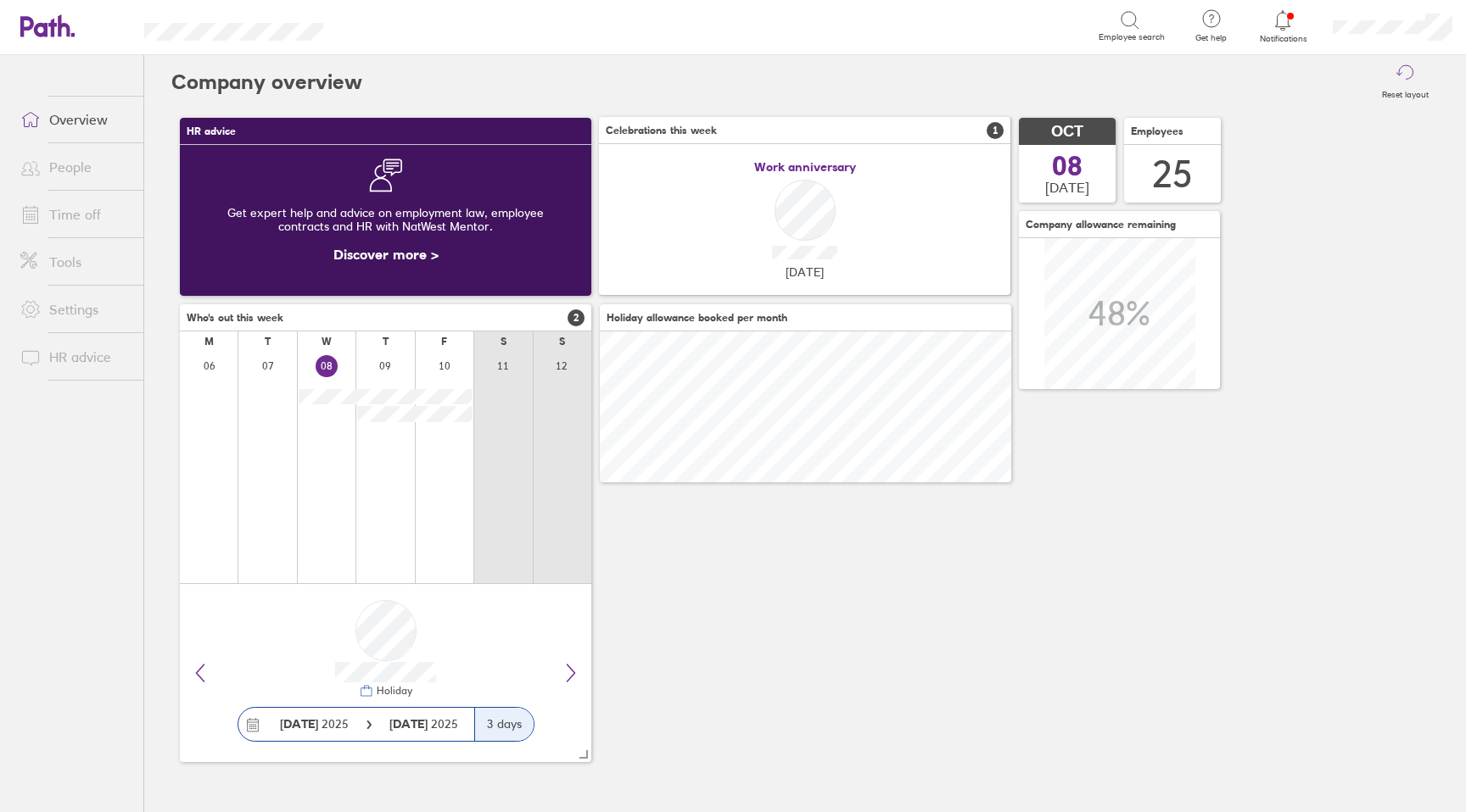
click at [995, 129] on span "1" at bounding box center [995, 130] width 17 height 17
click at [995, 129] on span "1" at bounding box center [996, 131] width 17 height 17
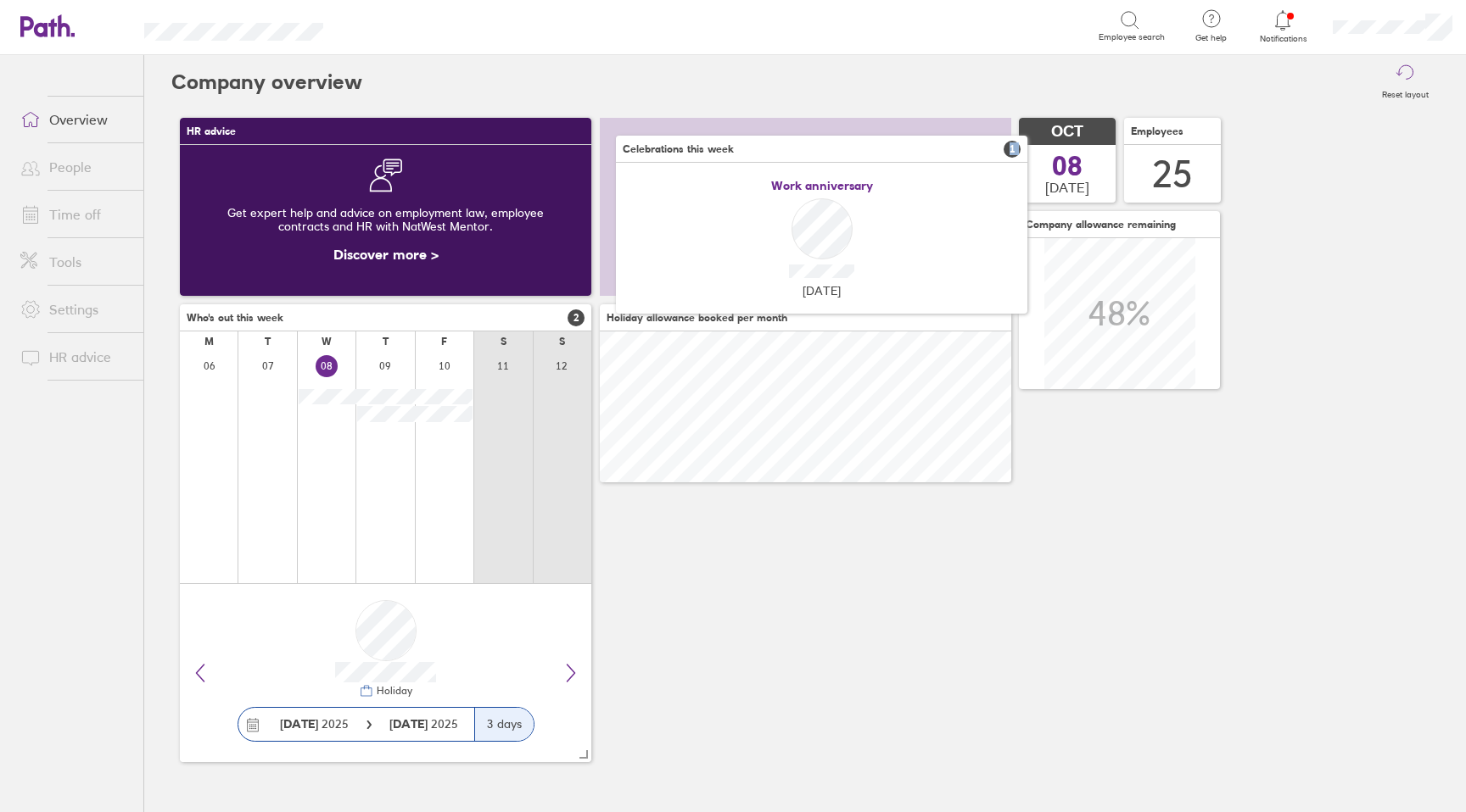
drag, startPoint x: 995, startPoint y: 129, endPoint x: 1017, endPoint y: 127, distance: 22.1
click at [1018, 141] on span "1" at bounding box center [1012, 149] width 17 height 17
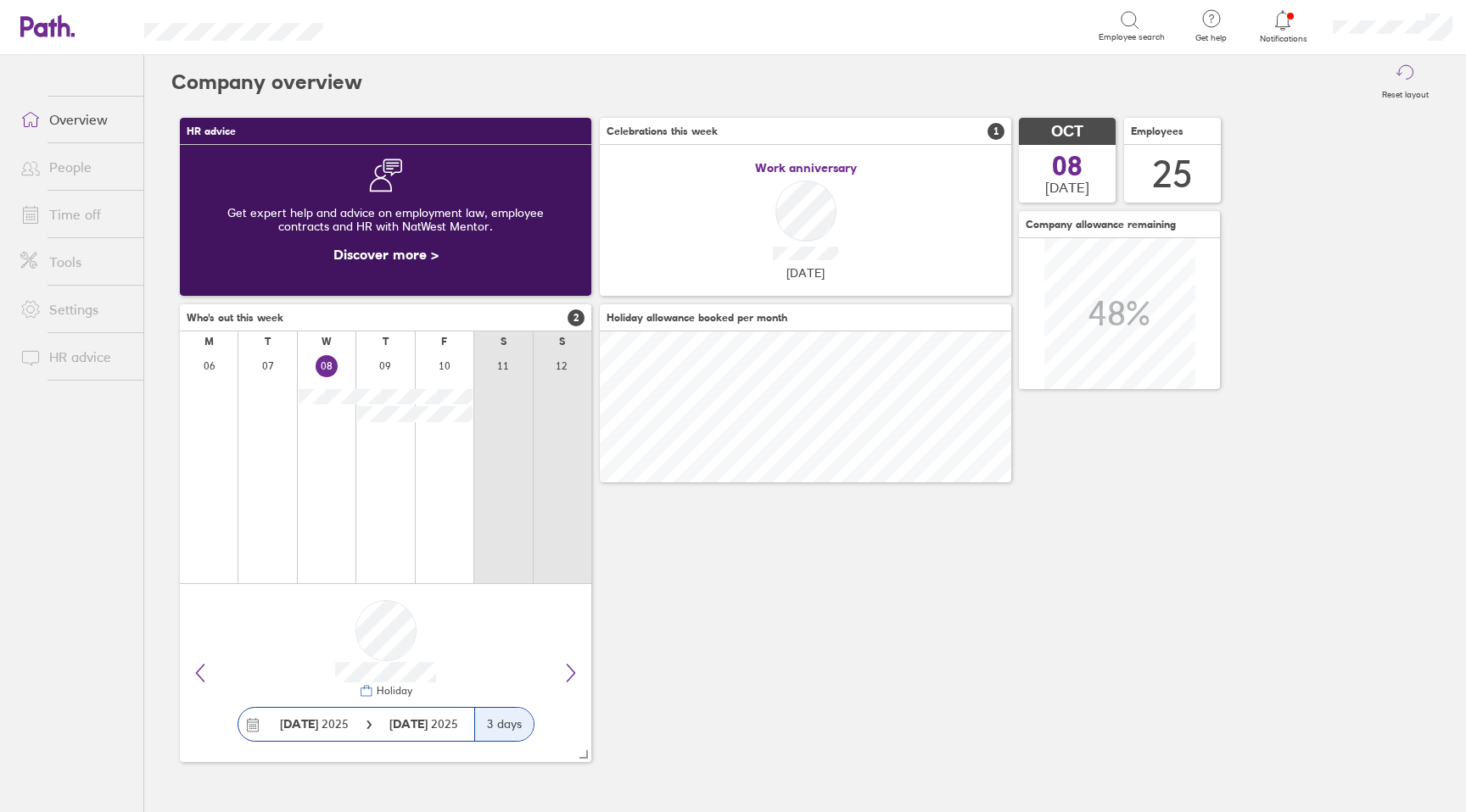
click at [795, 164] on span "Work anniversary" at bounding box center [806, 168] width 102 height 14
click at [50, 220] on link "Time off" at bounding box center [74, 214] width 137 height 34
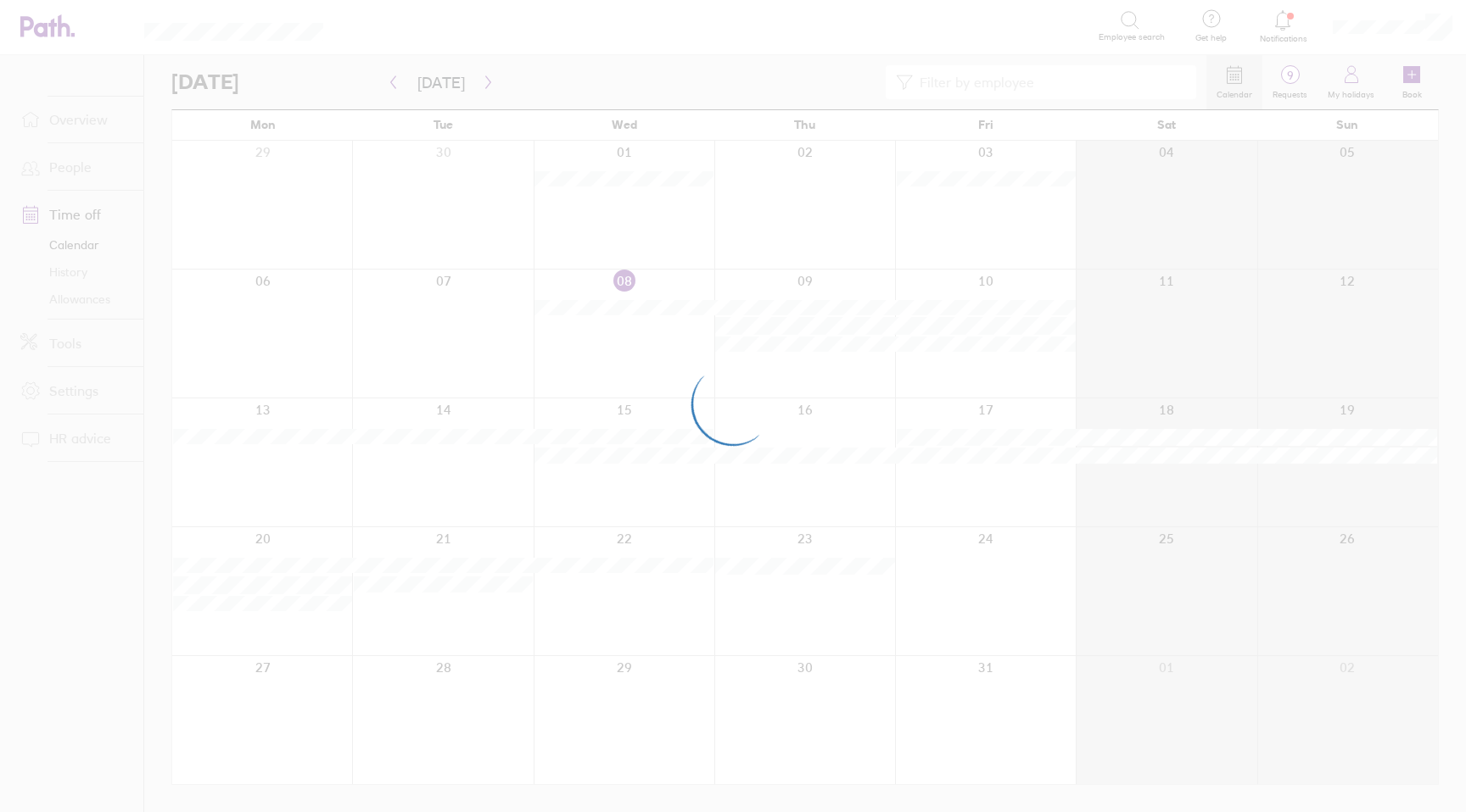
click at [66, 270] on div at bounding box center [733, 406] width 1466 height 812
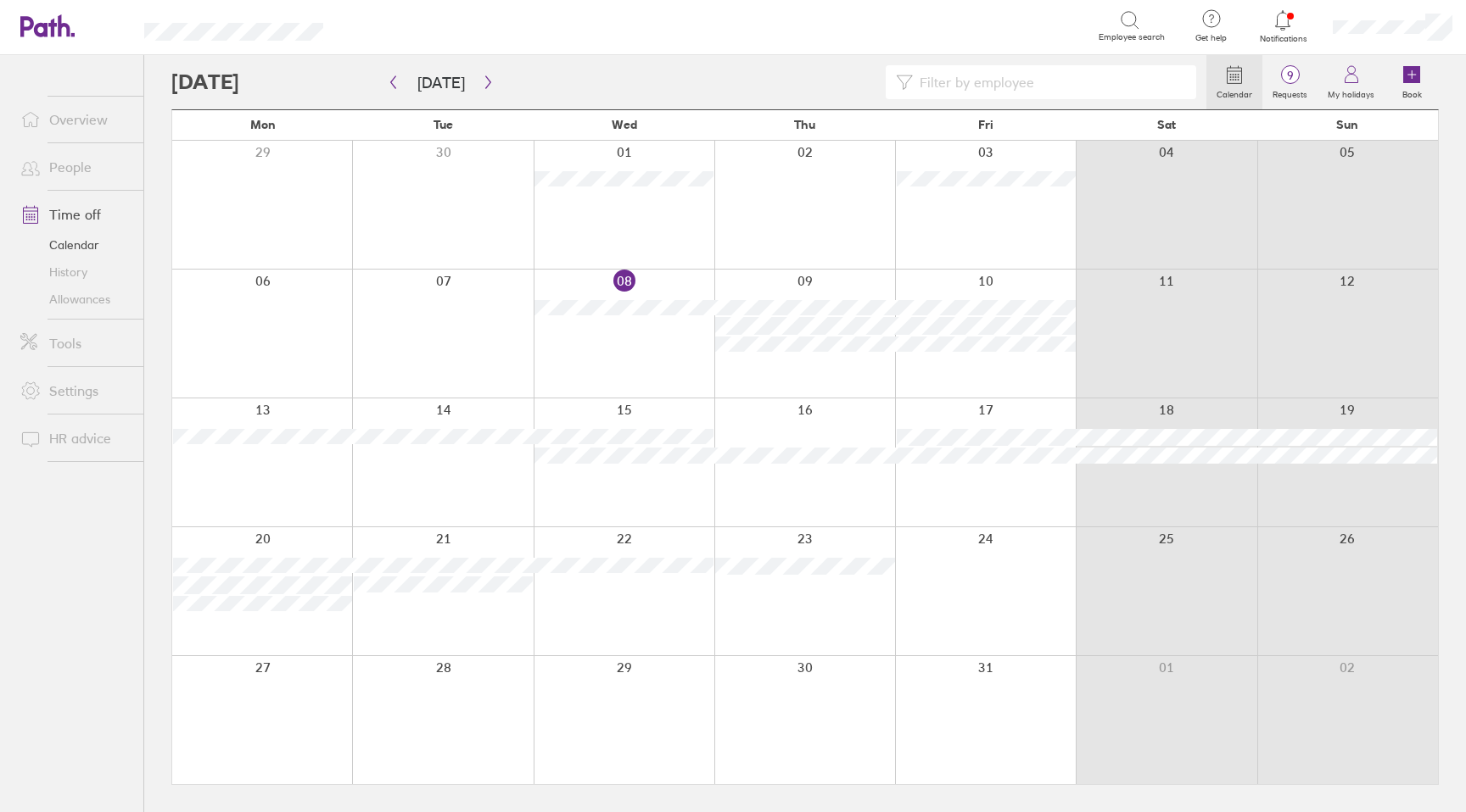
click at [69, 344] on link "Tools" at bounding box center [74, 343] width 137 height 34
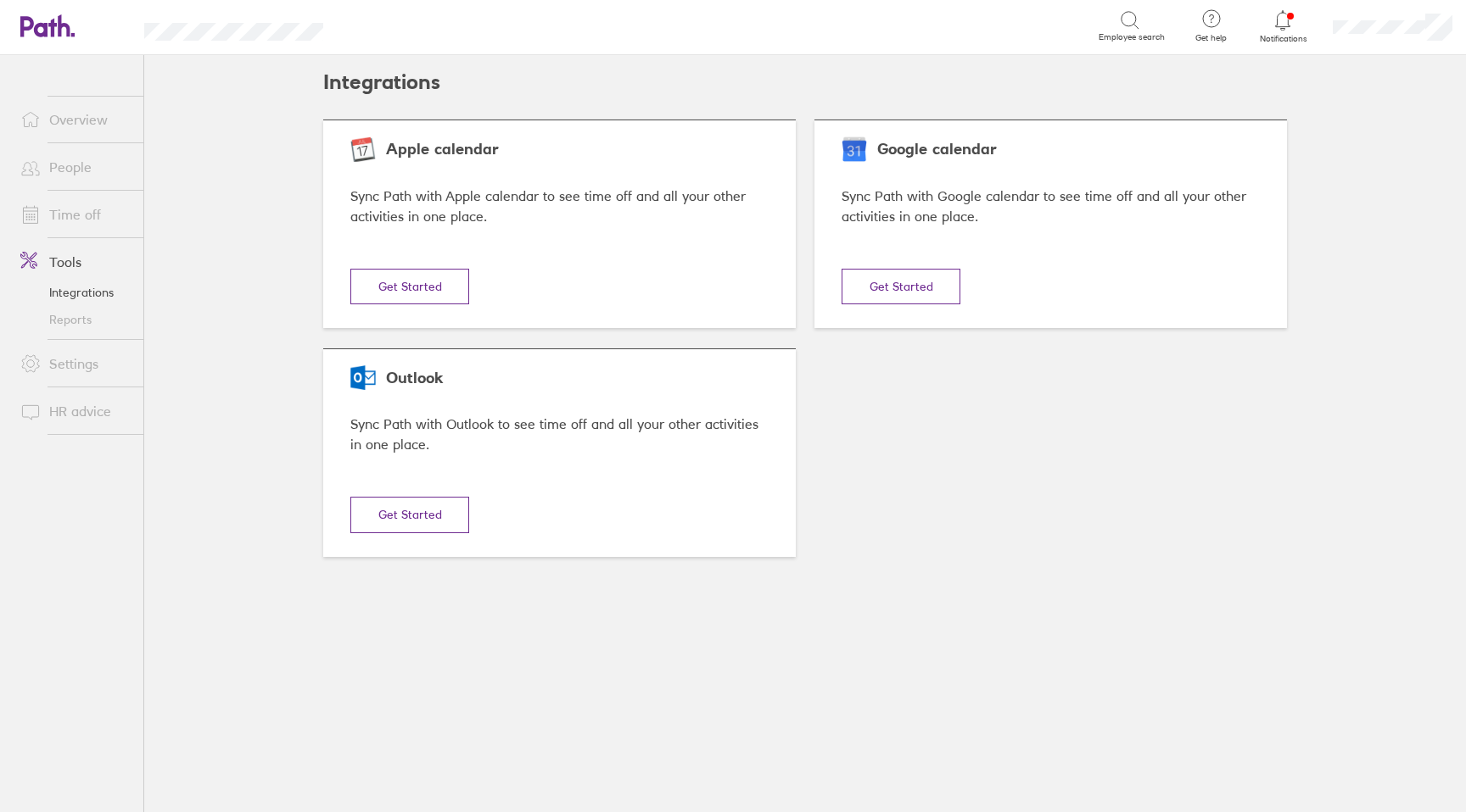
click at [64, 211] on link "Time off" at bounding box center [74, 214] width 137 height 34
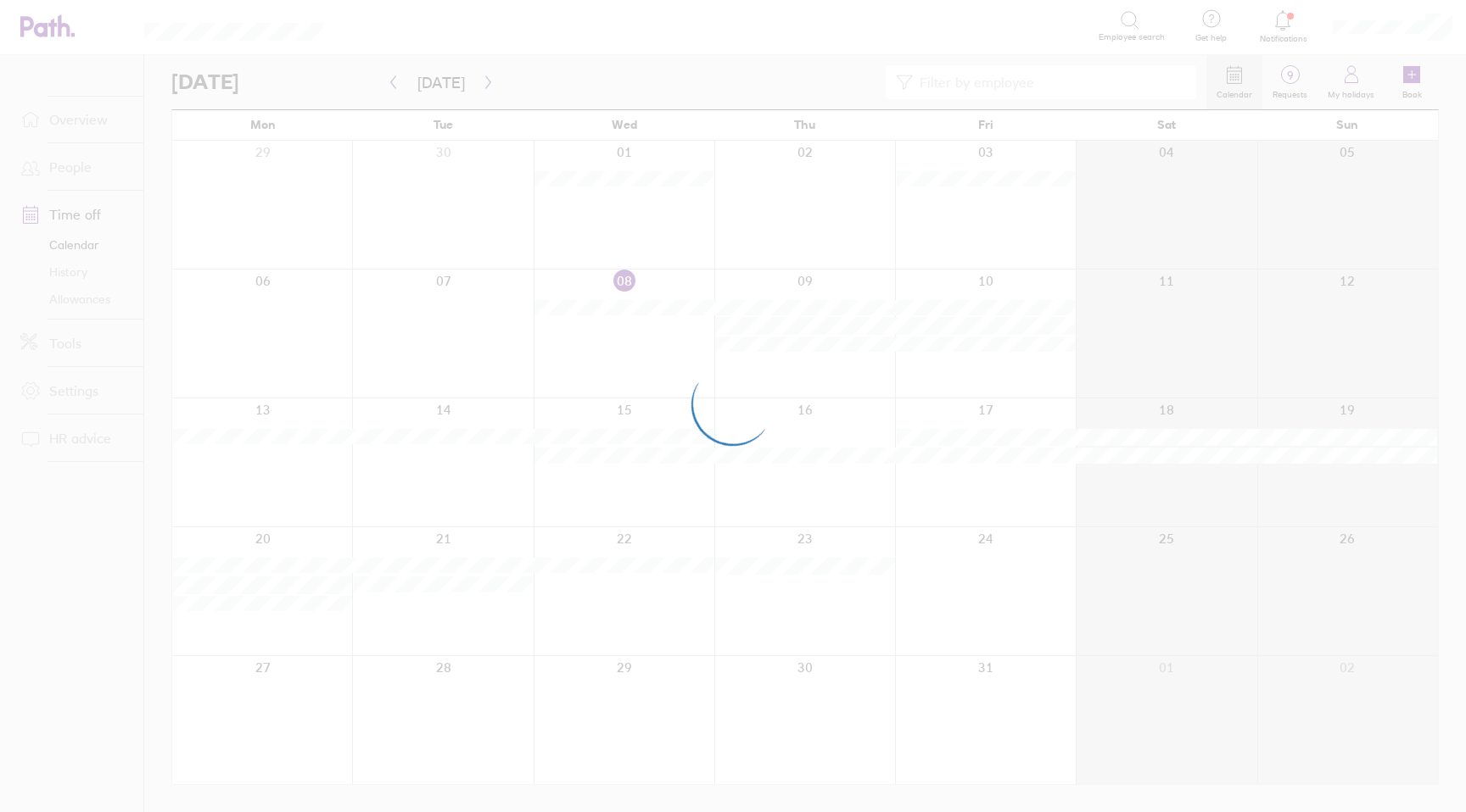
click at [66, 171] on div at bounding box center [733, 406] width 1466 height 812
click at [50, 155] on div at bounding box center [733, 406] width 1466 height 812
click at [69, 167] on div at bounding box center [733, 406] width 1466 height 812
click at [74, 167] on div at bounding box center [733, 406] width 1466 height 812
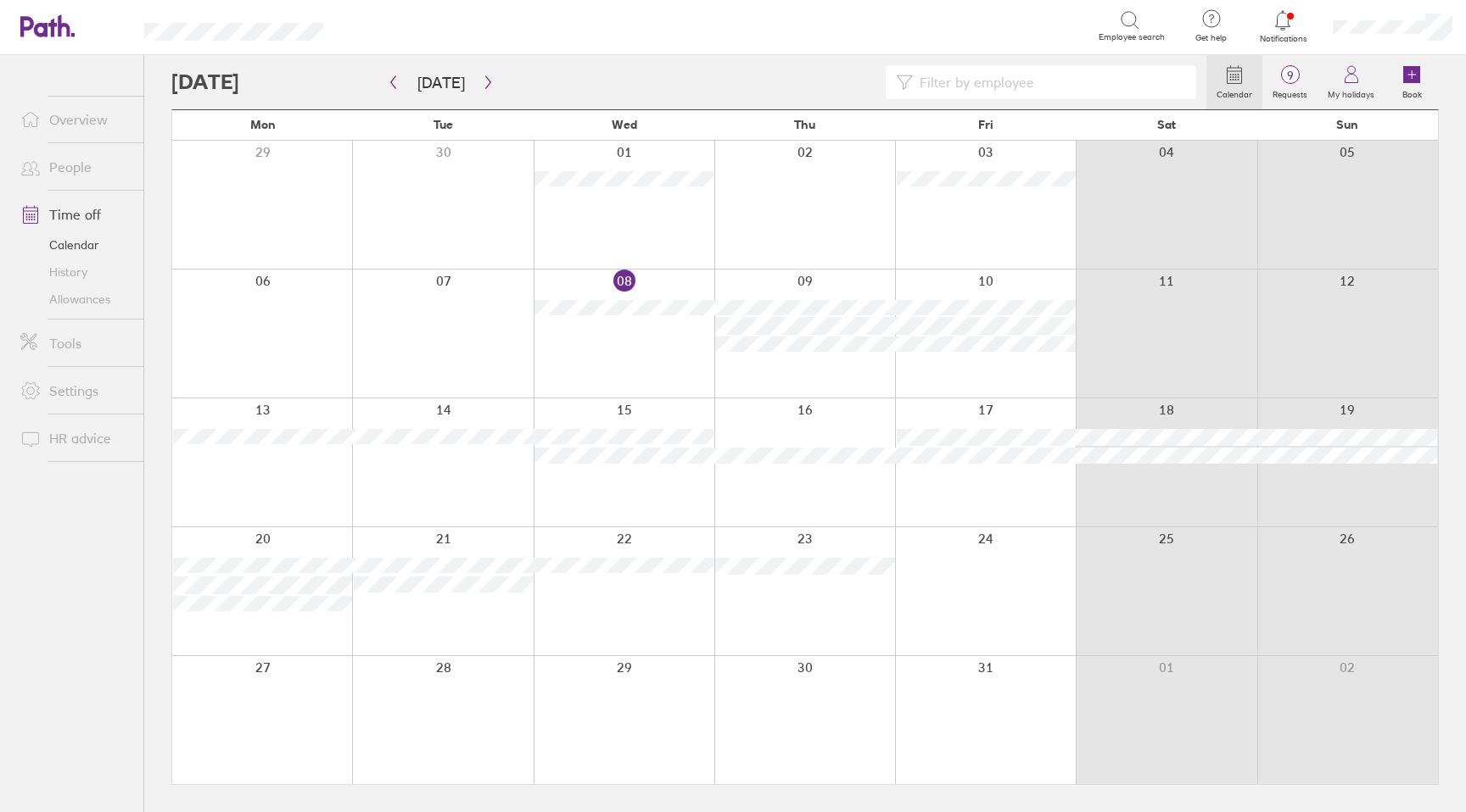
click at [74, 167] on link "People" at bounding box center [74, 167] width 137 height 34
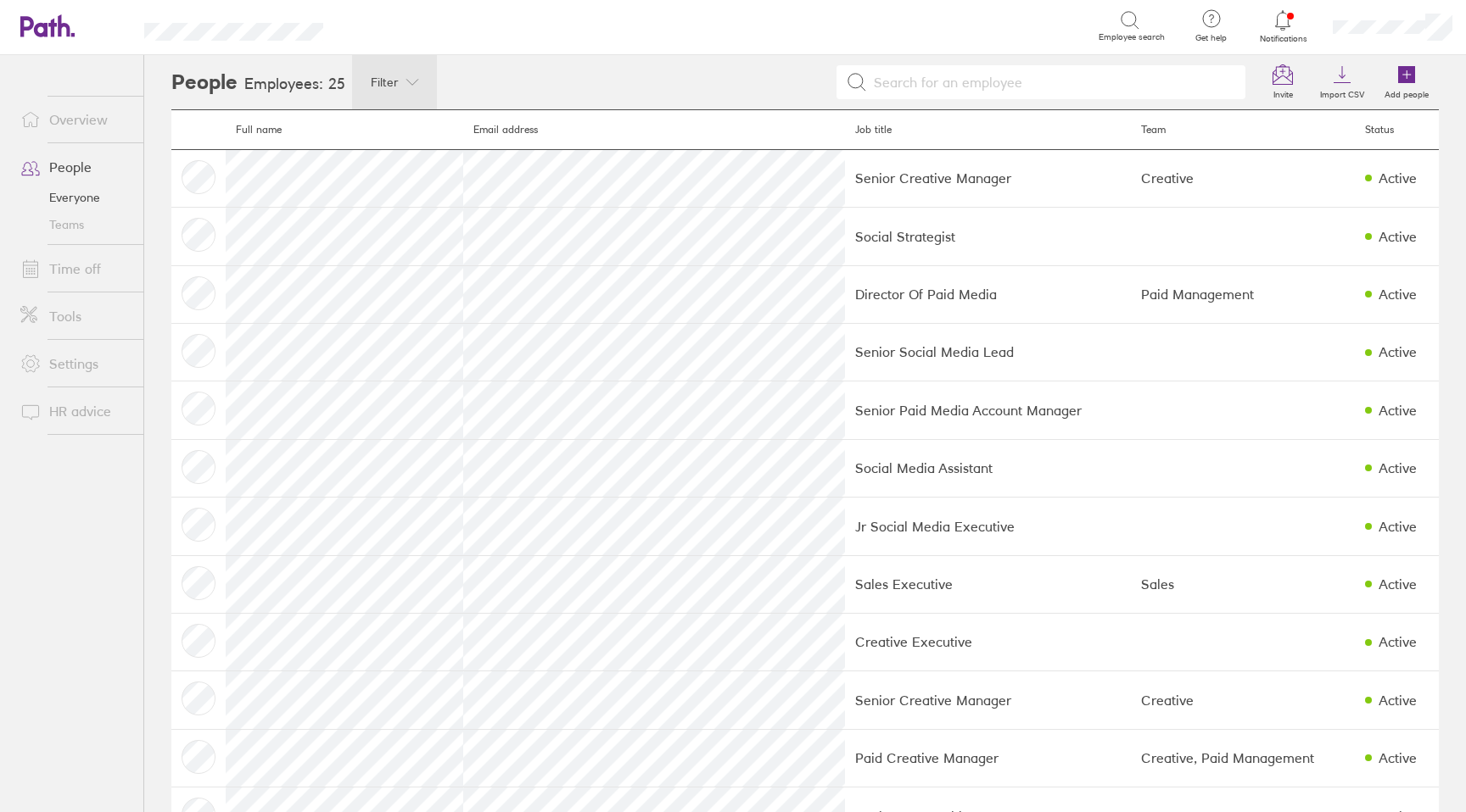
click at [388, 82] on span "Filter" at bounding box center [384, 82] width 28 height 14
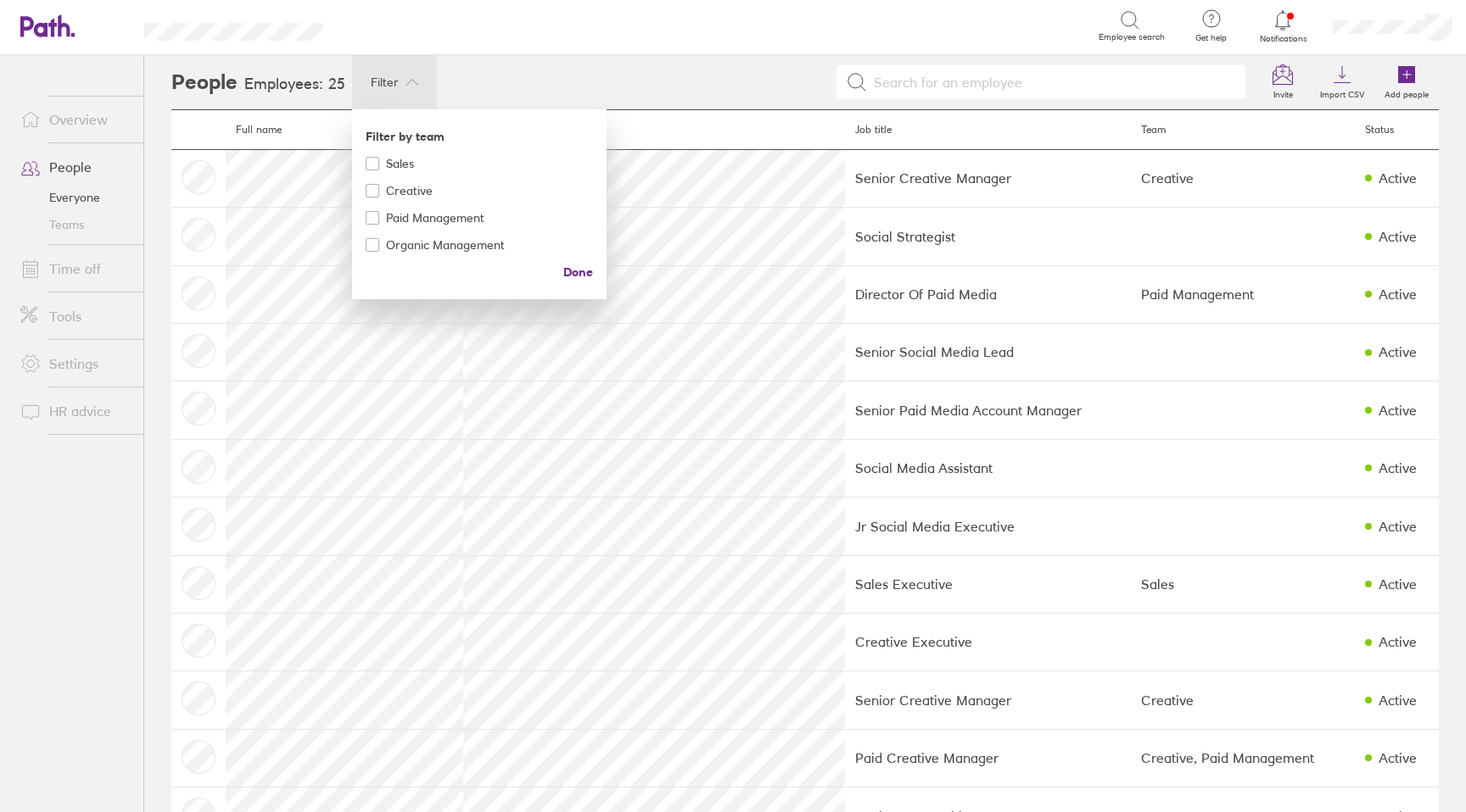
click at [393, 186] on span "Creative" at bounding box center [409, 191] width 47 height 14
click at [585, 266] on span "Done" at bounding box center [578, 272] width 29 height 27
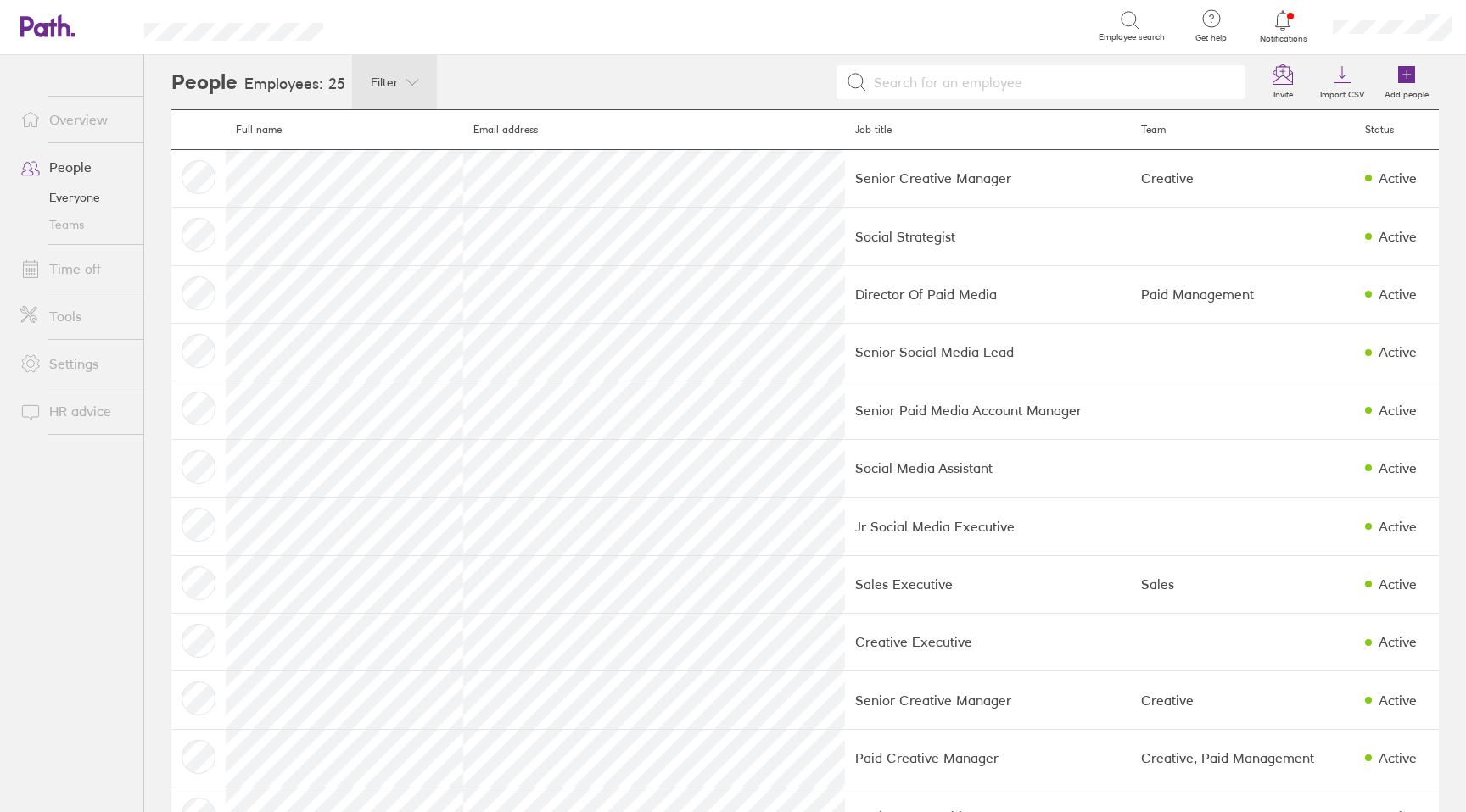
click at [413, 78] on icon at bounding box center [412, 82] width 14 height 14
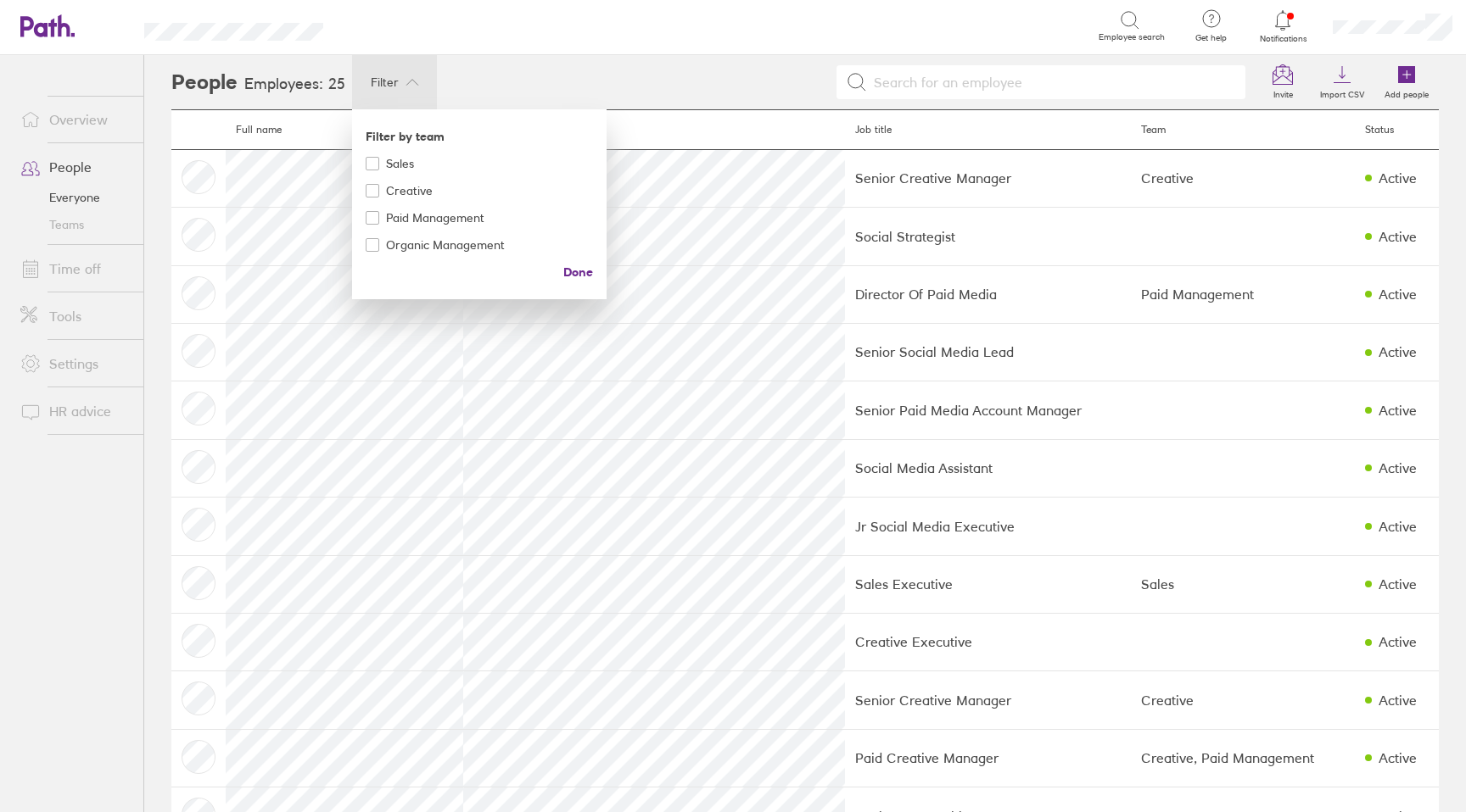
click at [398, 191] on span "Creative" at bounding box center [409, 191] width 47 height 14
checkbox input "true"
click at [571, 273] on span "Done" at bounding box center [578, 272] width 29 height 27
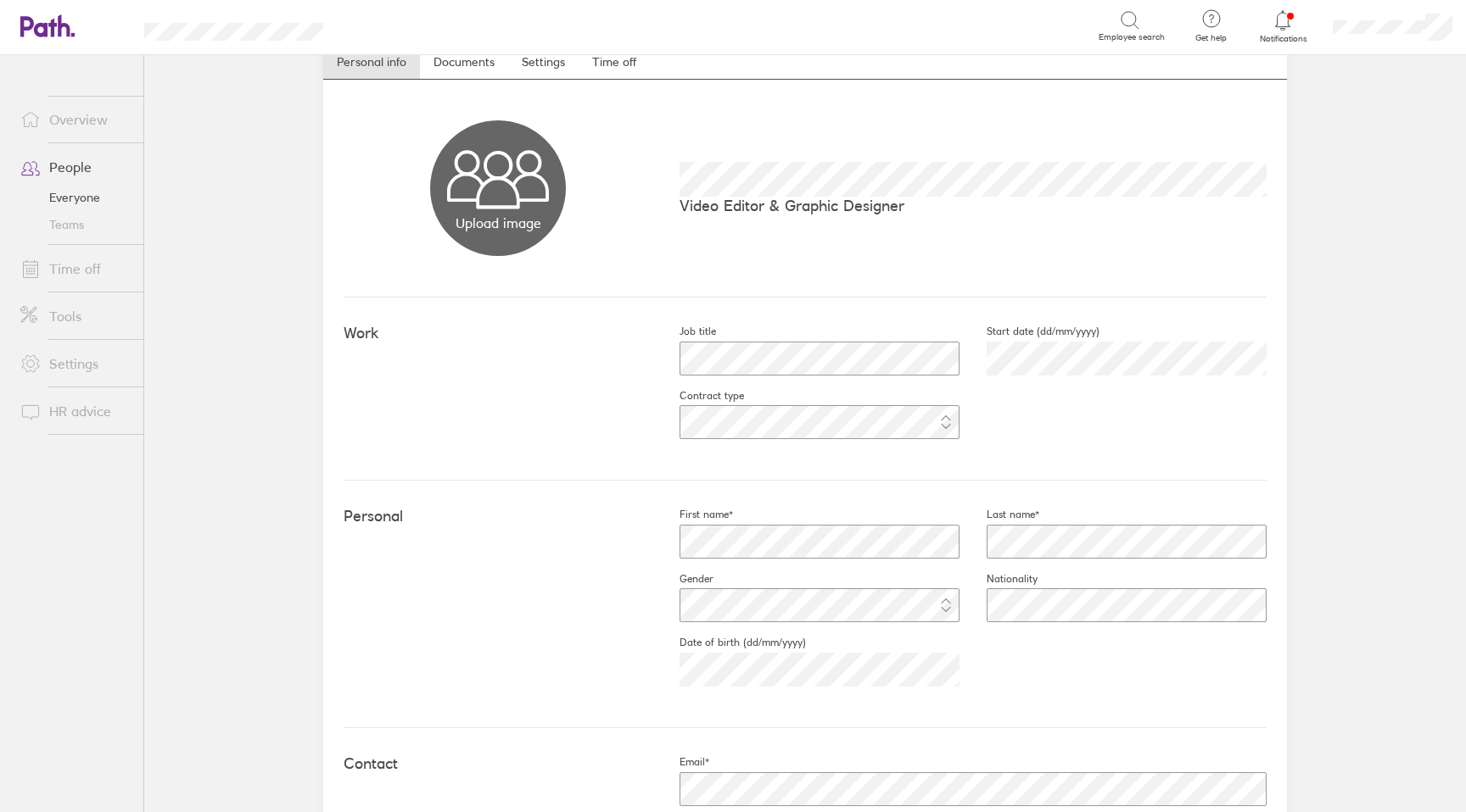
scroll to position [76, 0]
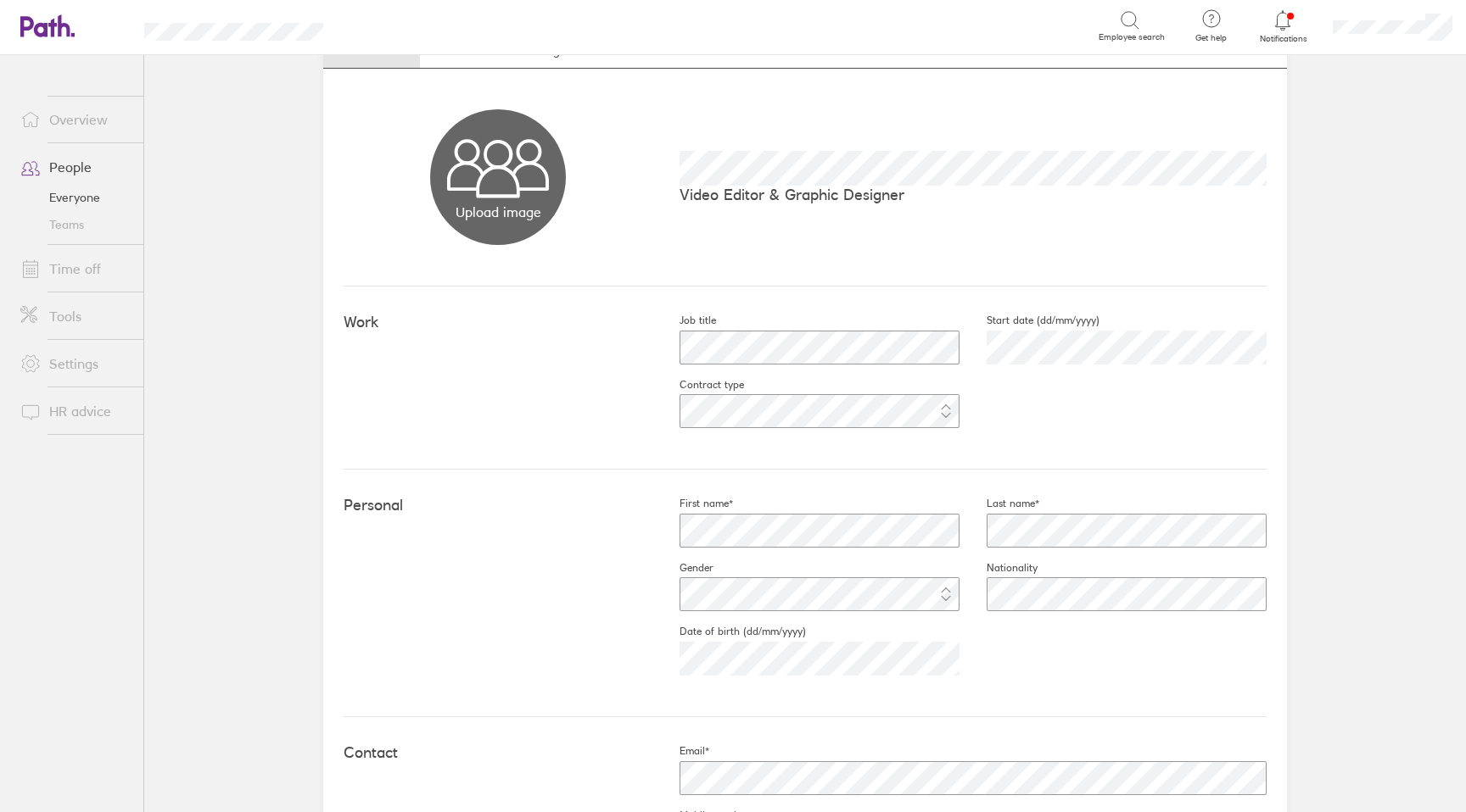
click at [519, 562] on div "Personal First name* Last name* Gender Nationality Date of birth (dd/mm/yyyy)" at bounding box center [805, 594] width 923 height 247
click at [512, 399] on div "Work Job title Start date (dd/mm/yyyy) 2024-07-17 Contract type" at bounding box center [805, 379] width 923 height 183
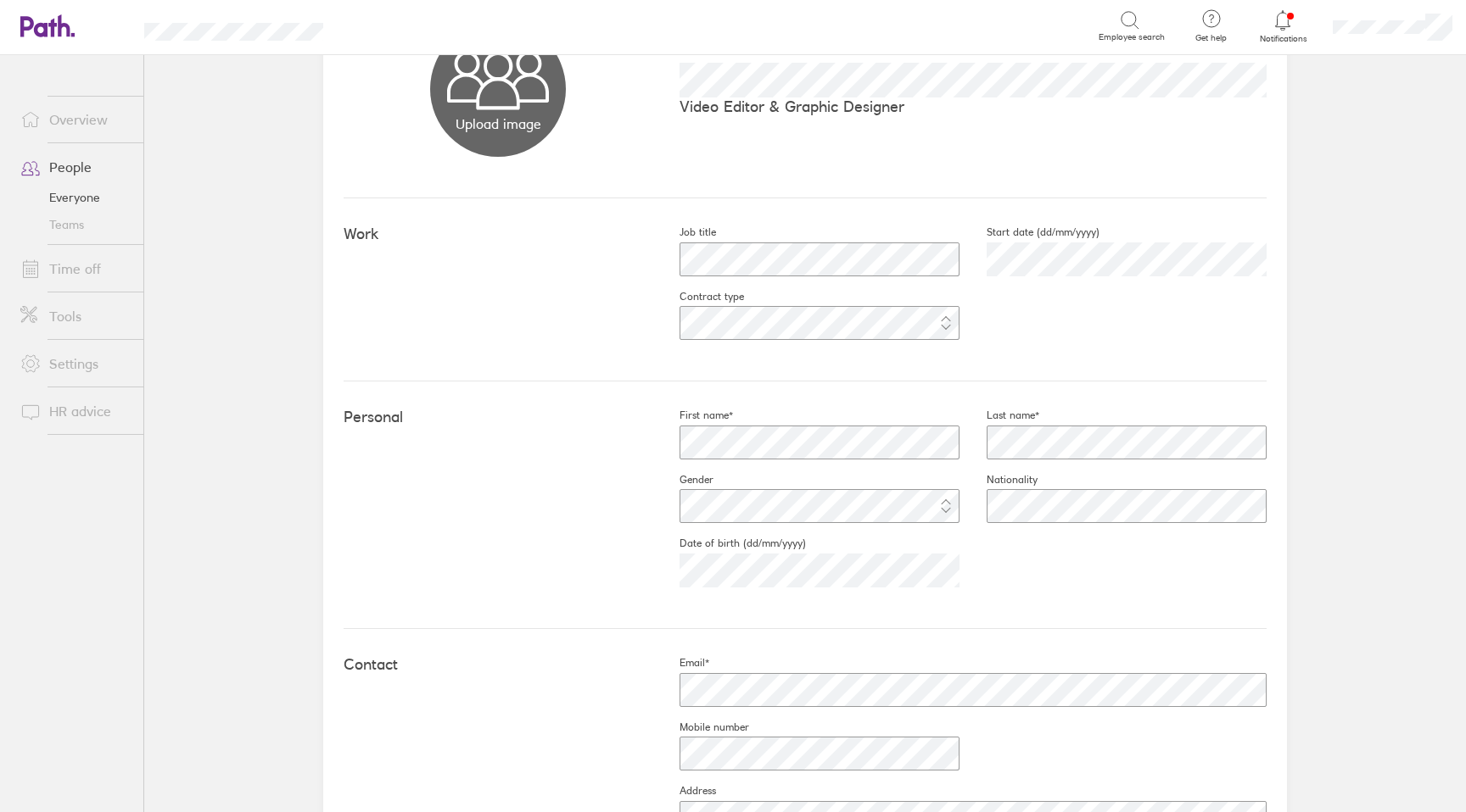
scroll to position [0, 0]
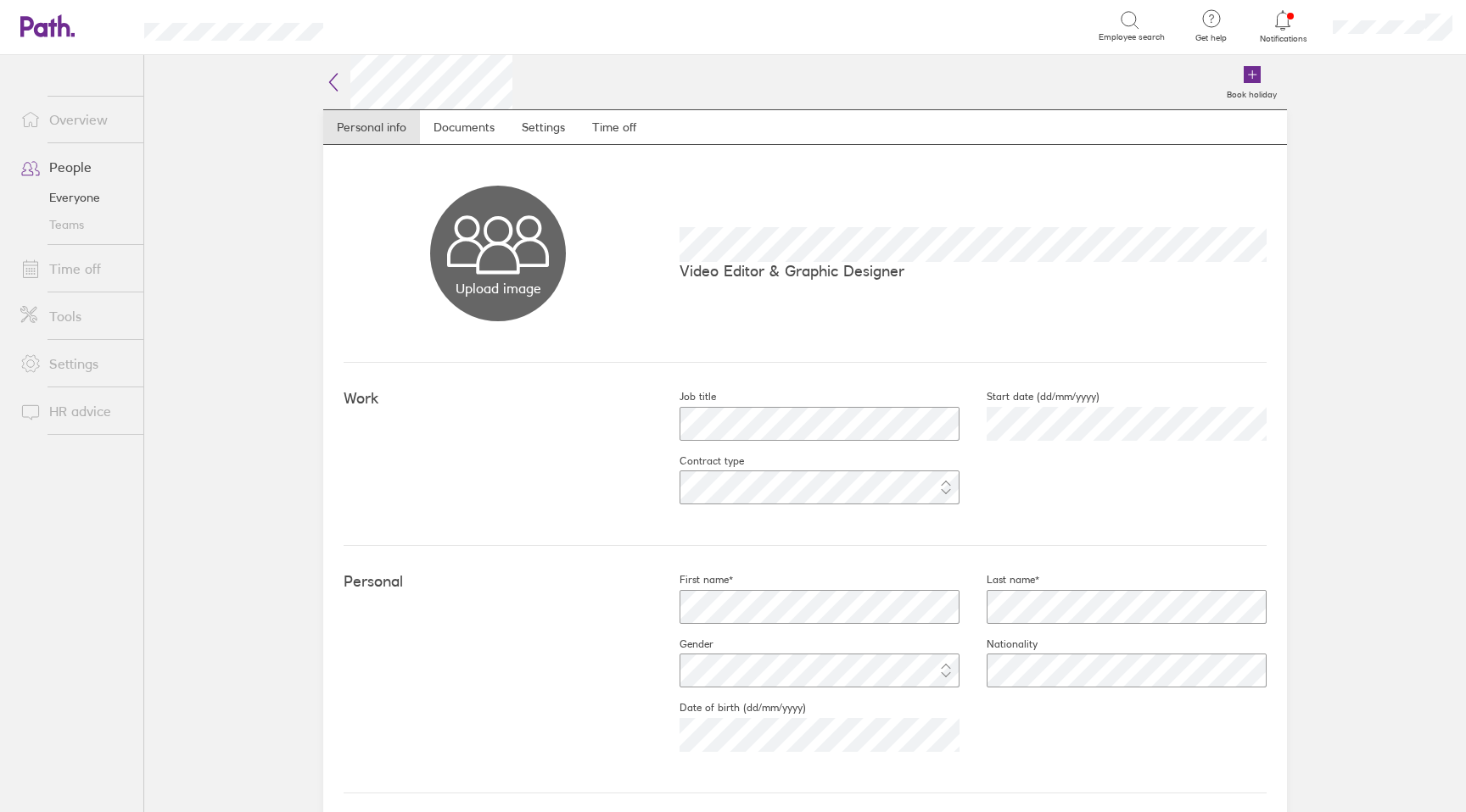
click at [468, 461] on div "Work Job title Start date (dd/mm/yyyy) 2024-07-17 Contract type" at bounding box center [805, 455] width 923 height 183
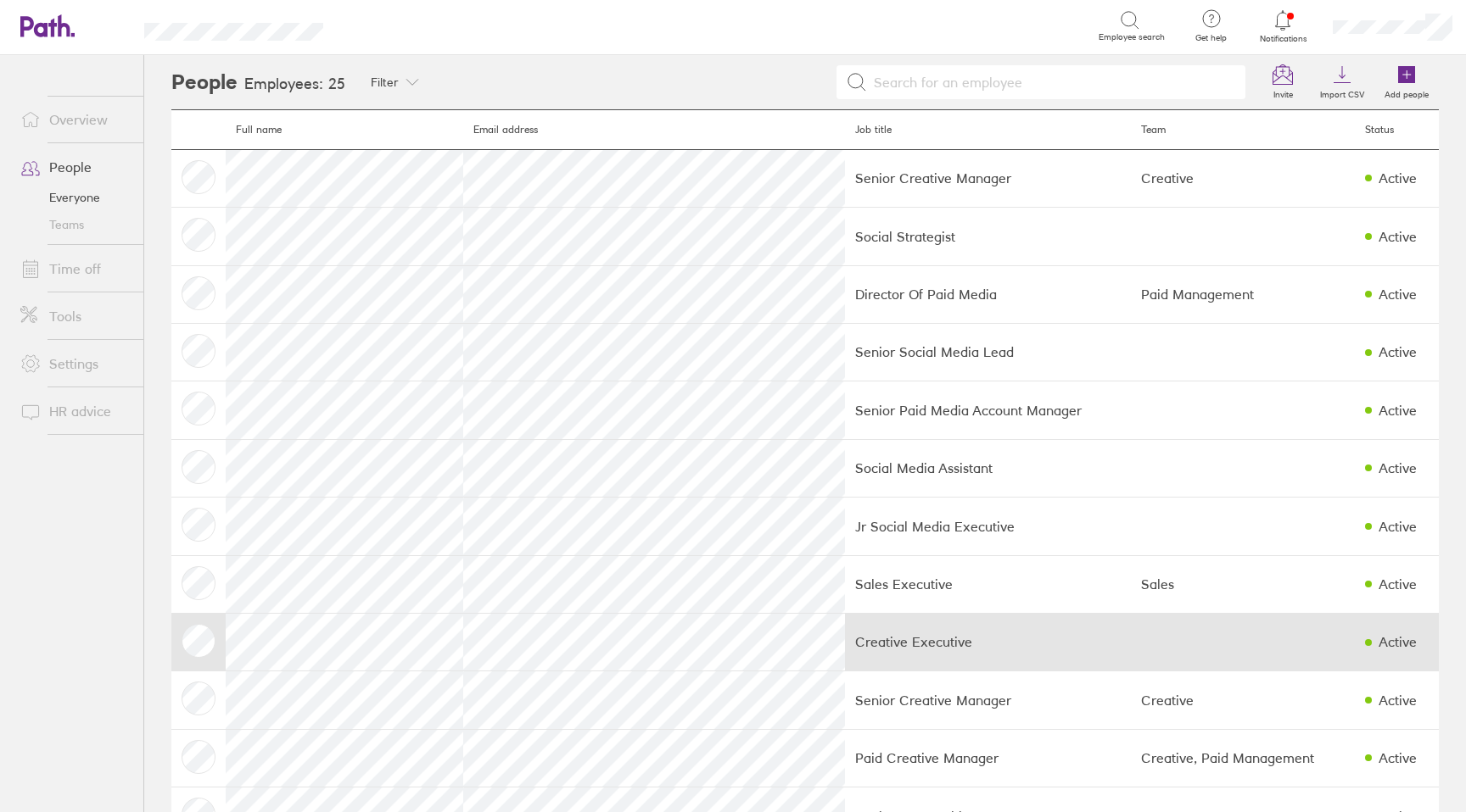
click at [924, 637] on td "Creative Executive" at bounding box center [988, 642] width 286 height 58
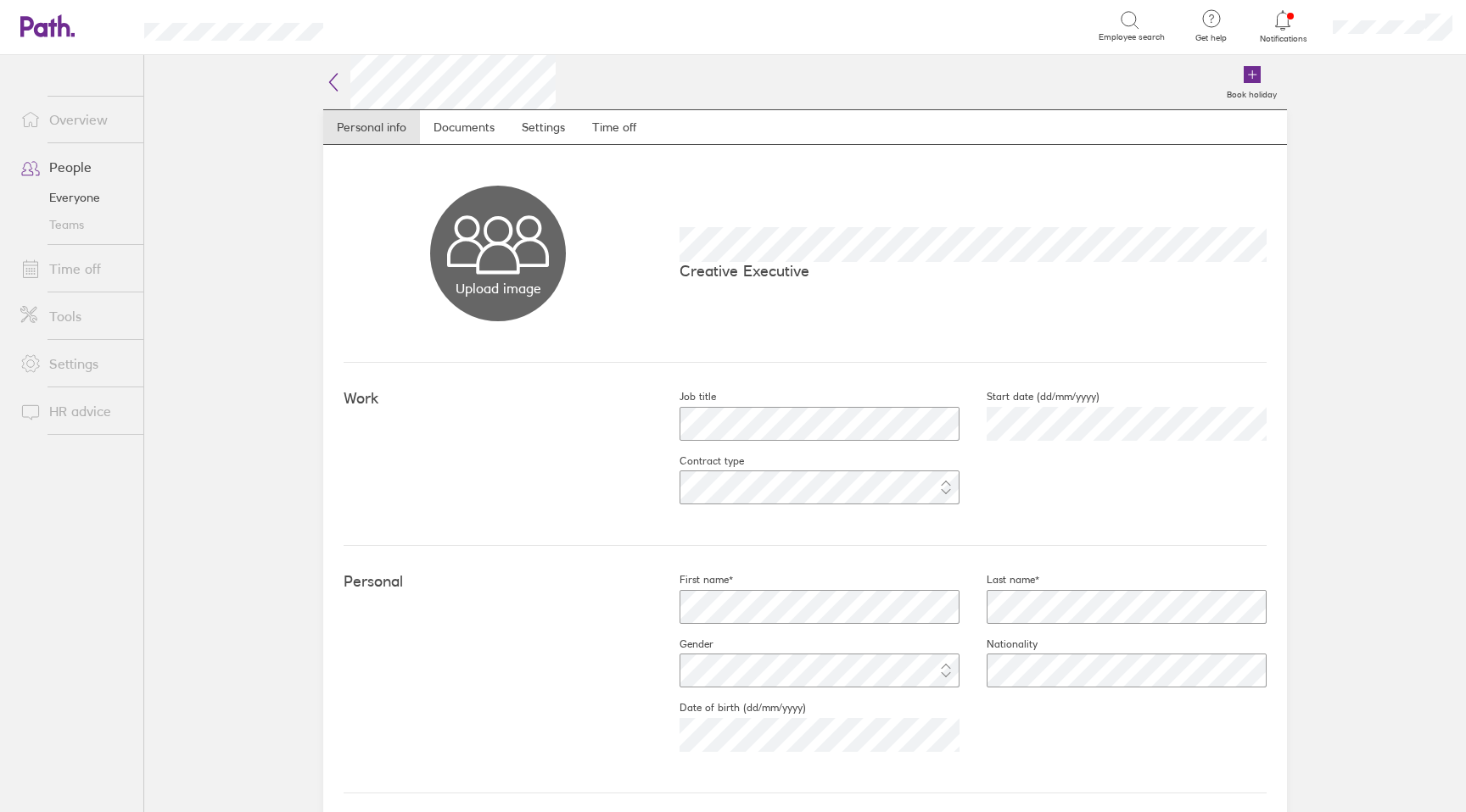
click at [218, 304] on main "Book holiday Personal info Documents Settings Time off Upload image Choose file…" at bounding box center [805, 433] width 1322 height 757
